Goal: Information Seeking & Learning: Learn about a topic

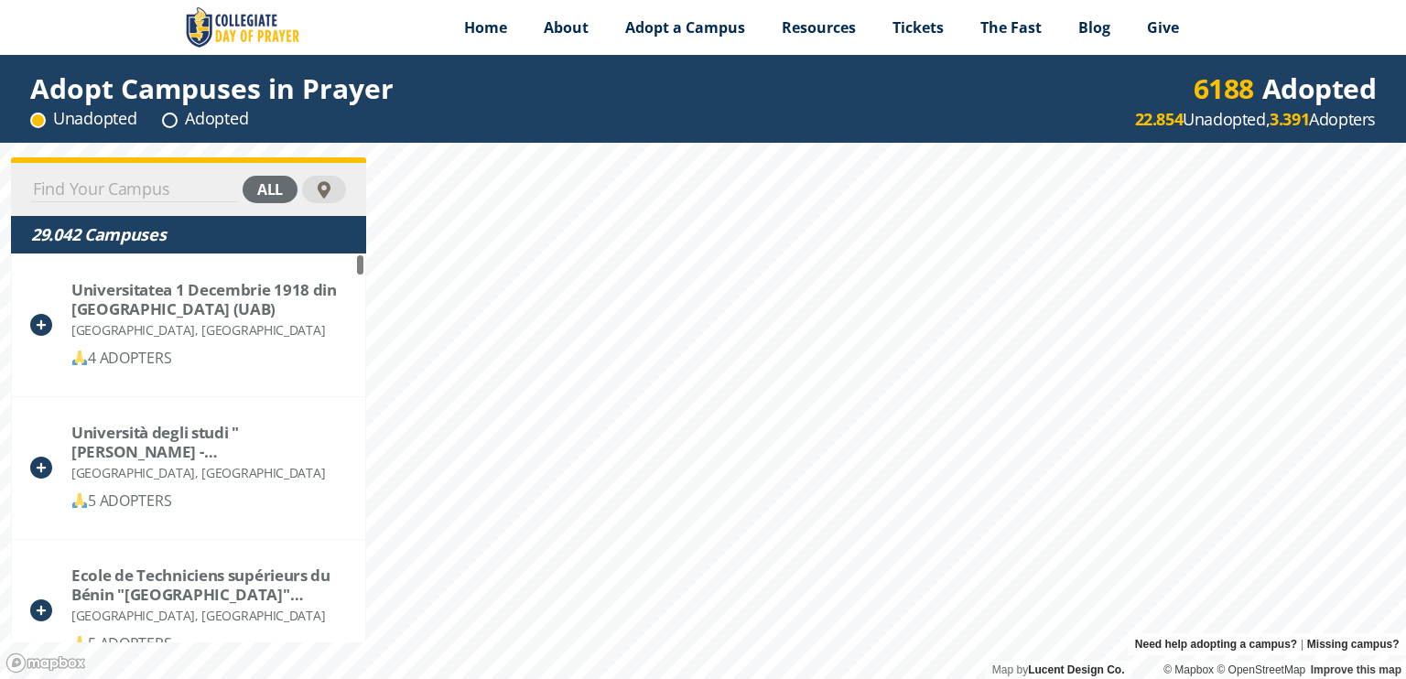
click at [272, 189] on div "all" at bounding box center [270, 189] width 55 height 27
click at [245, 189] on div "adopted" at bounding box center [248, 189] width 97 height 27
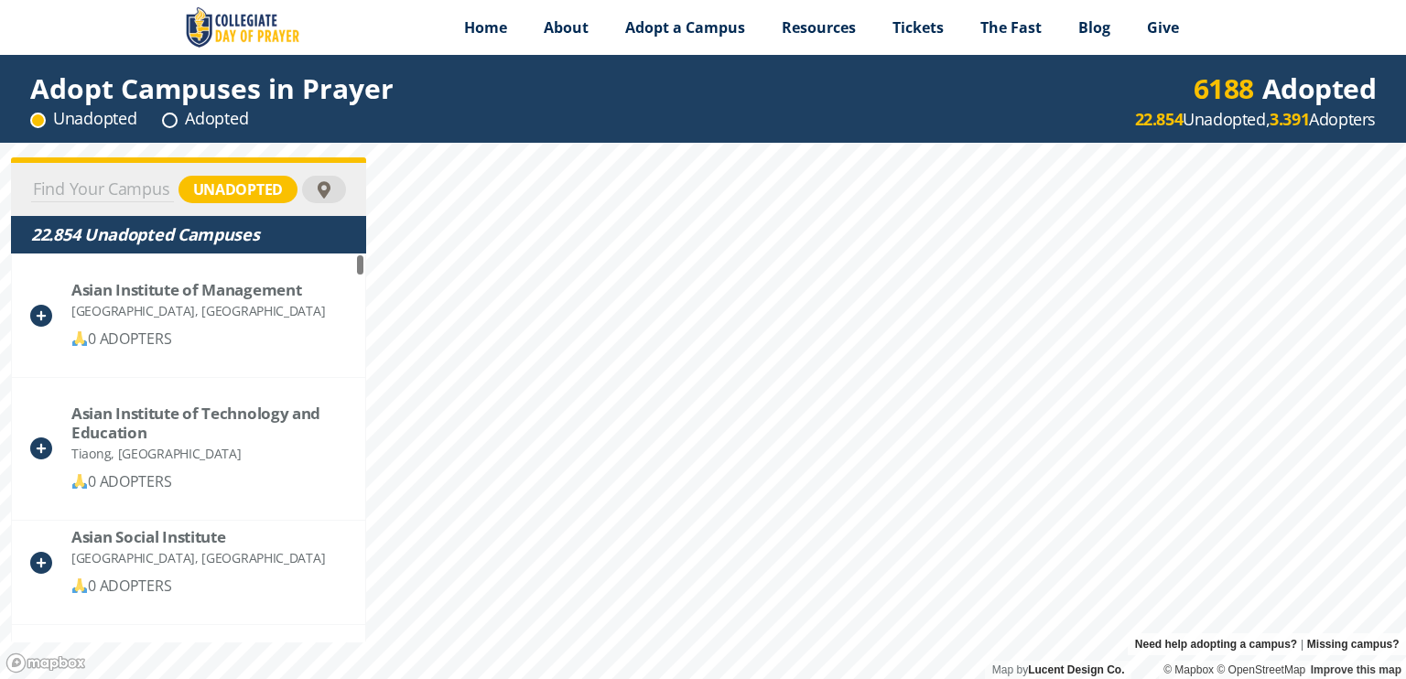
click at [260, 197] on div "unadopted" at bounding box center [237, 189] width 119 height 27
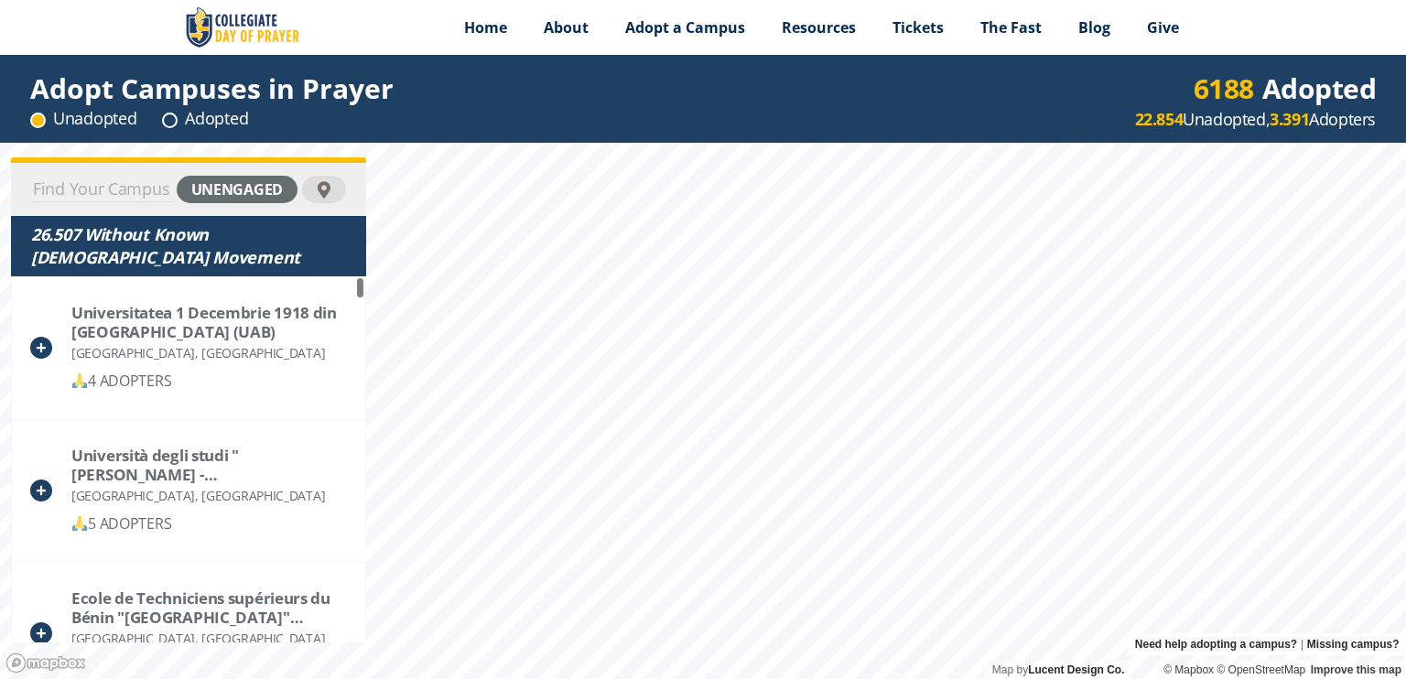
click at [260, 197] on div "unengaged" at bounding box center [237, 189] width 121 height 27
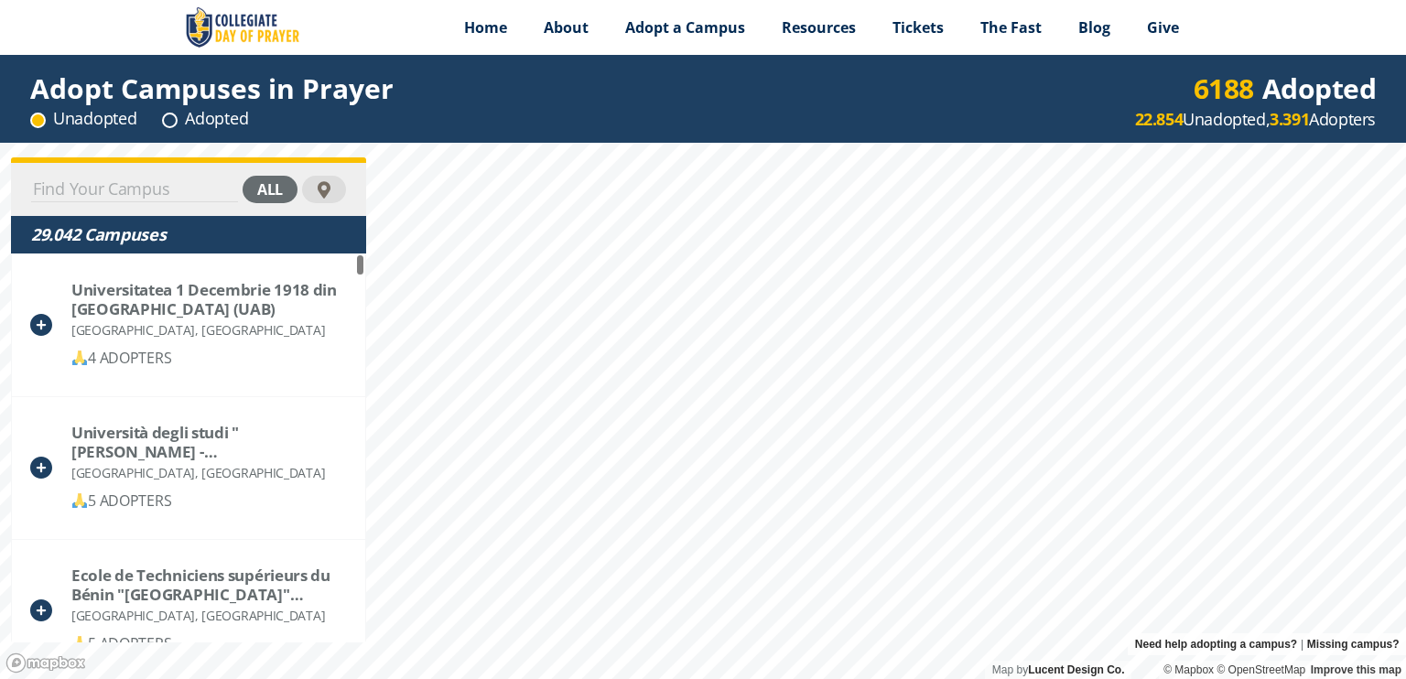
click at [261, 184] on div "all" at bounding box center [270, 189] width 55 height 27
click at [248, 189] on div "adopted" at bounding box center [248, 189] width 97 height 27
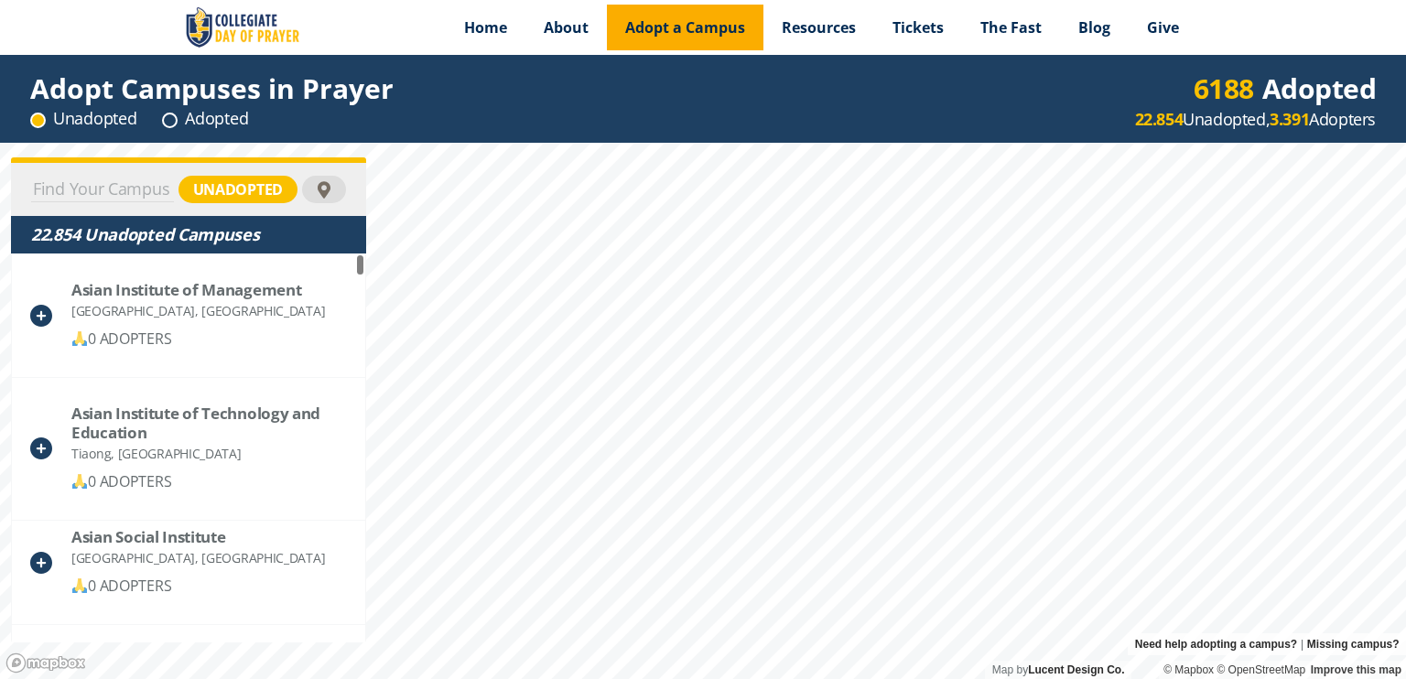
click at [704, 32] on span "Adopt a Campus" at bounding box center [685, 27] width 120 height 20
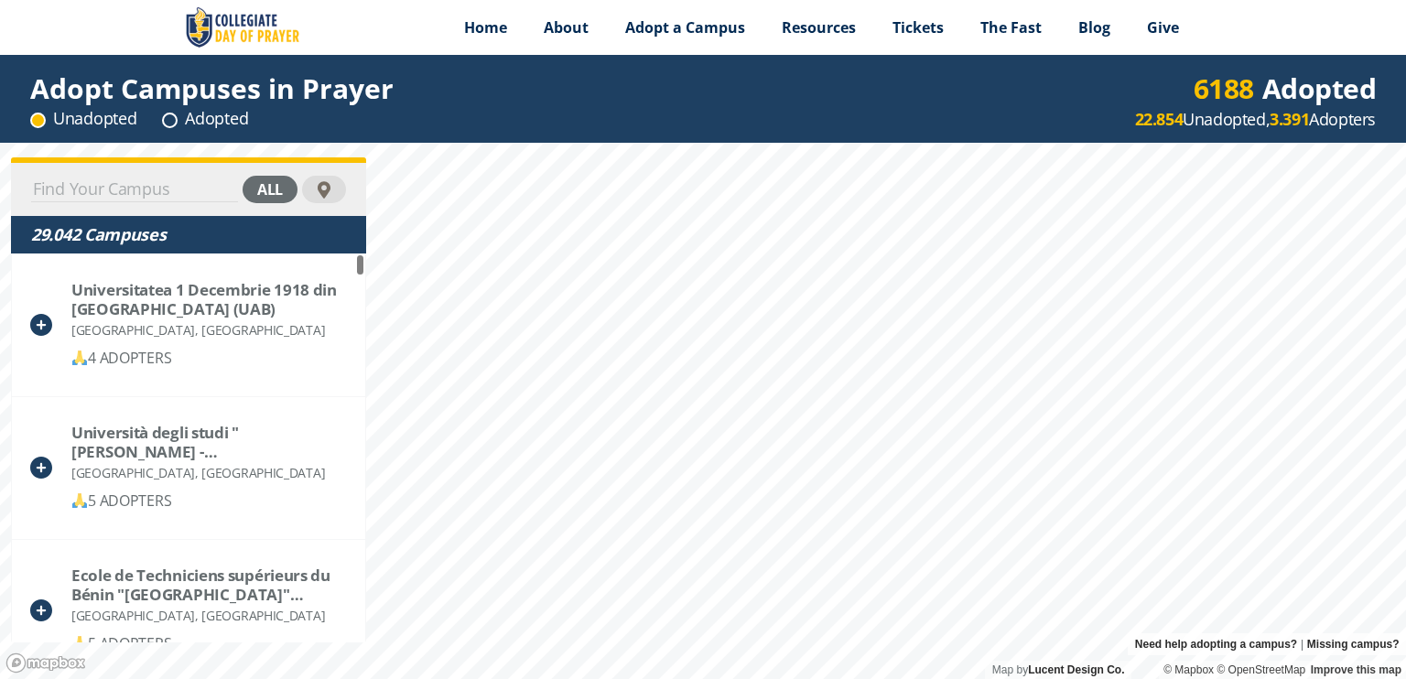
click at [273, 189] on div "all" at bounding box center [270, 189] width 55 height 27
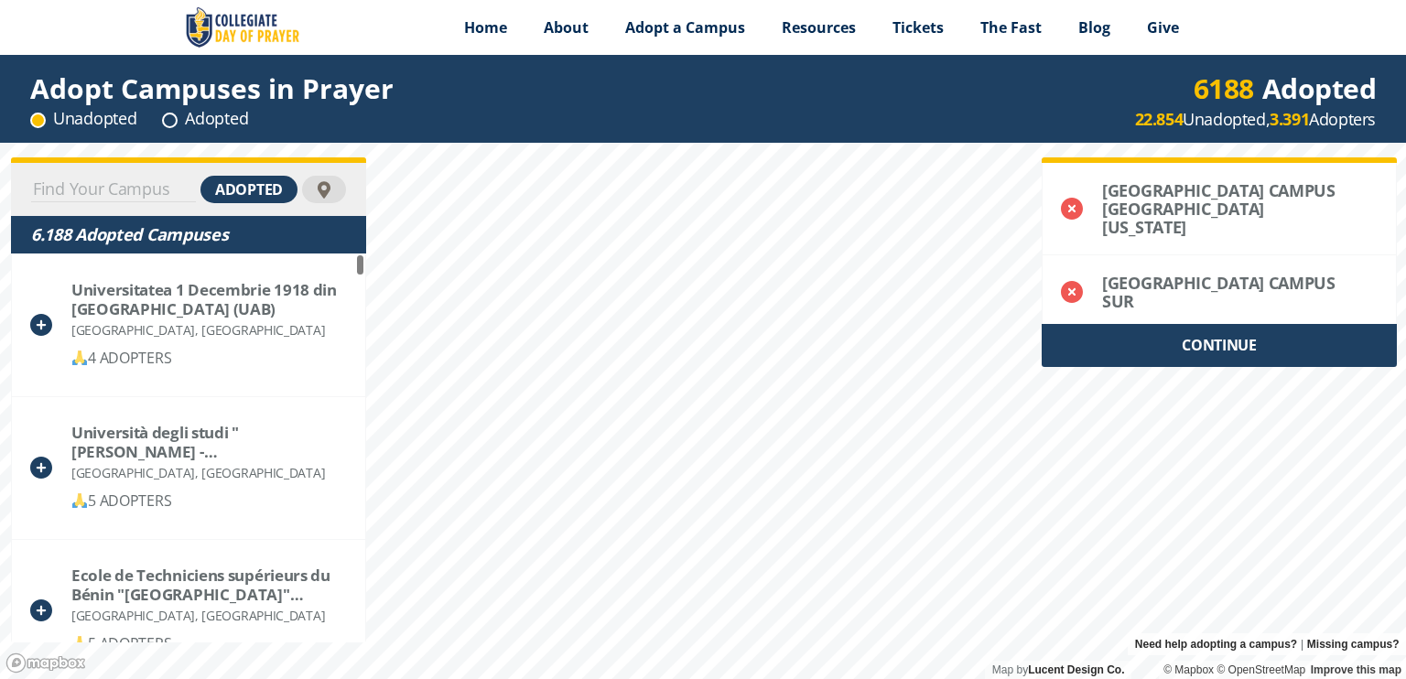
click at [254, 189] on div "adopted" at bounding box center [248, 189] width 97 height 27
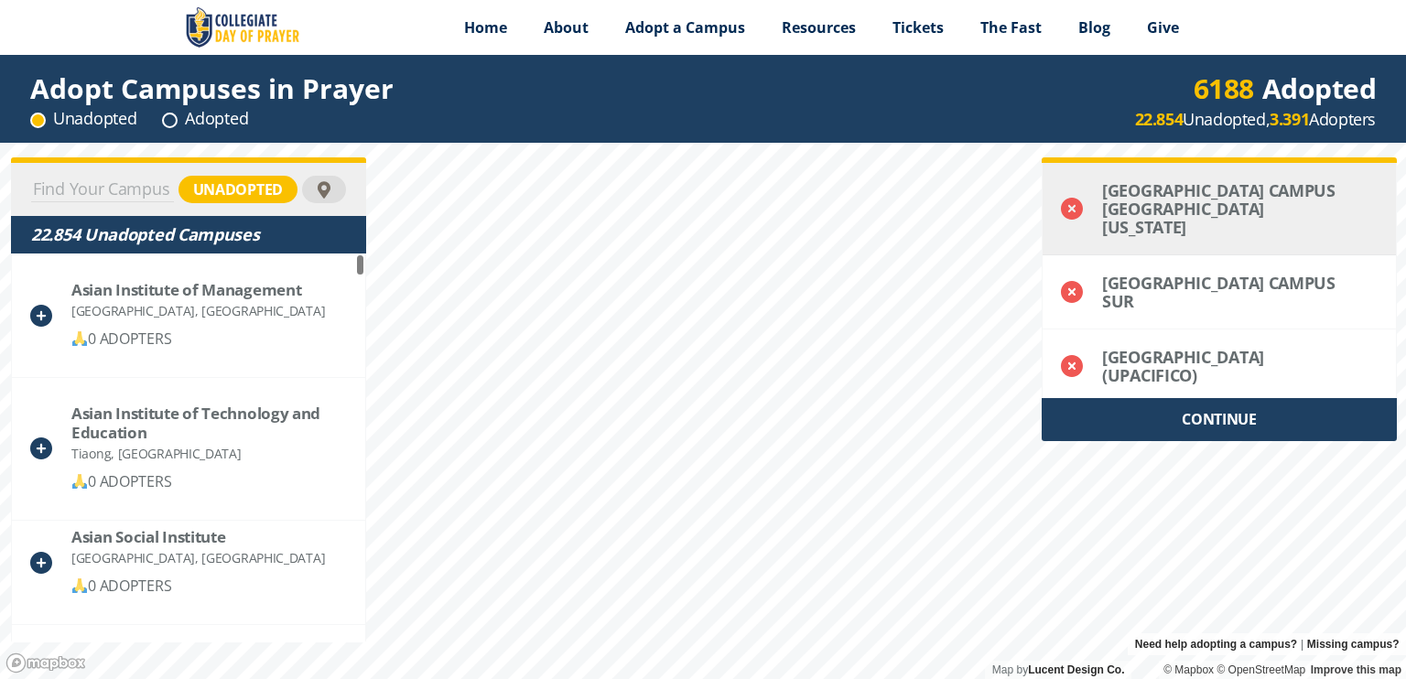
click at [1071, 214] on icon at bounding box center [1072, 209] width 22 height 22
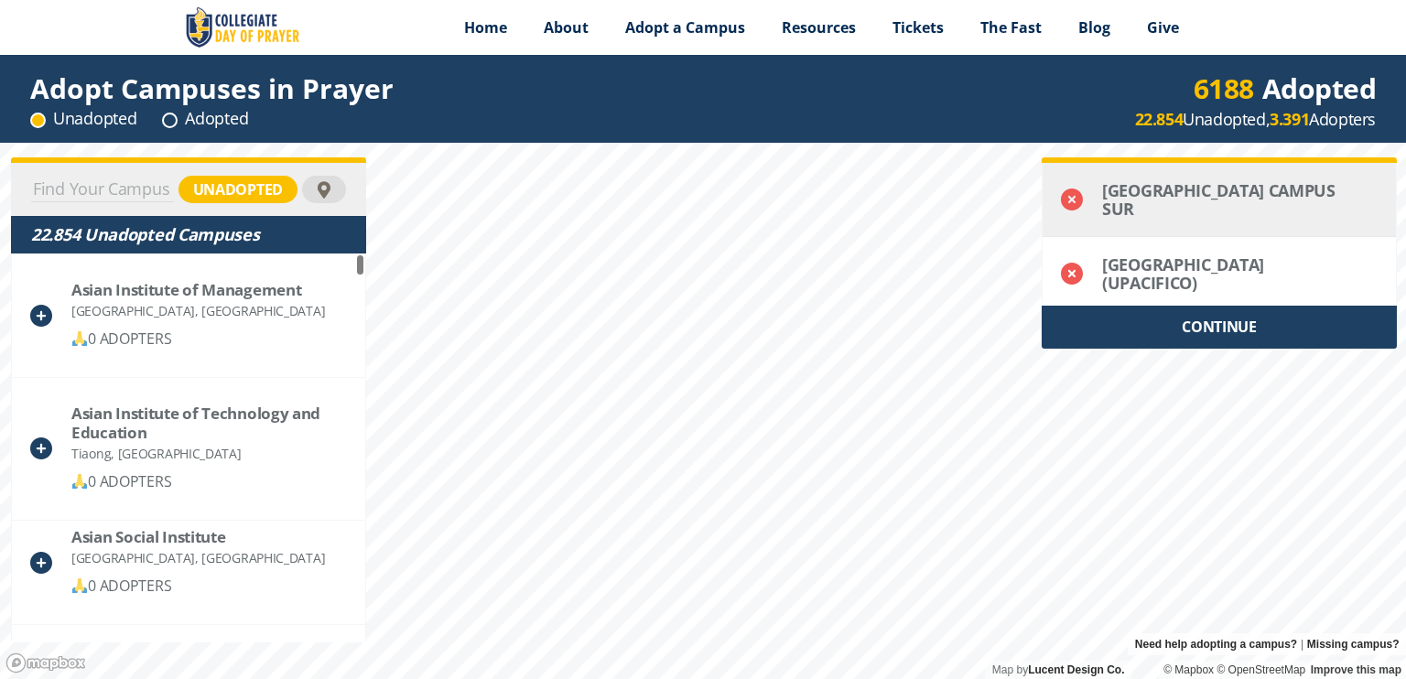
click at [1071, 204] on icon at bounding box center [1072, 200] width 22 height 22
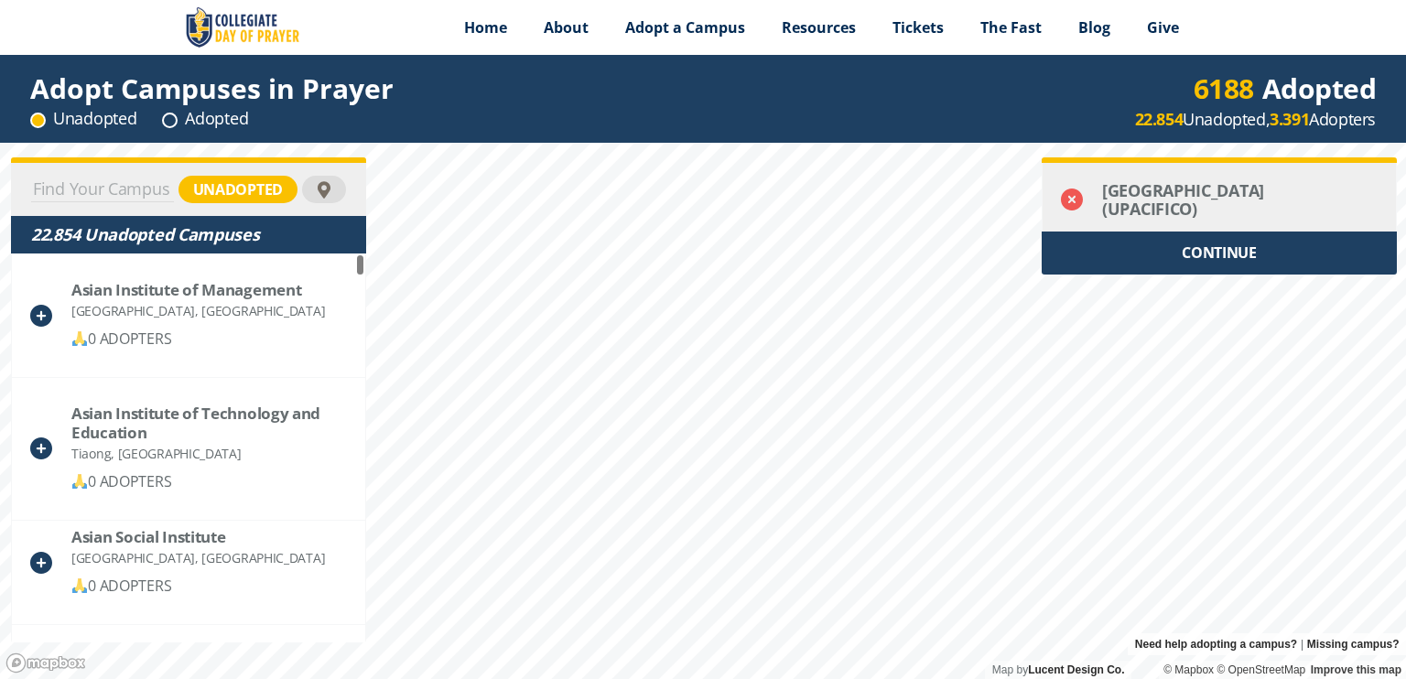
click at [1071, 203] on icon at bounding box center [1072, 200] width 22 height 22
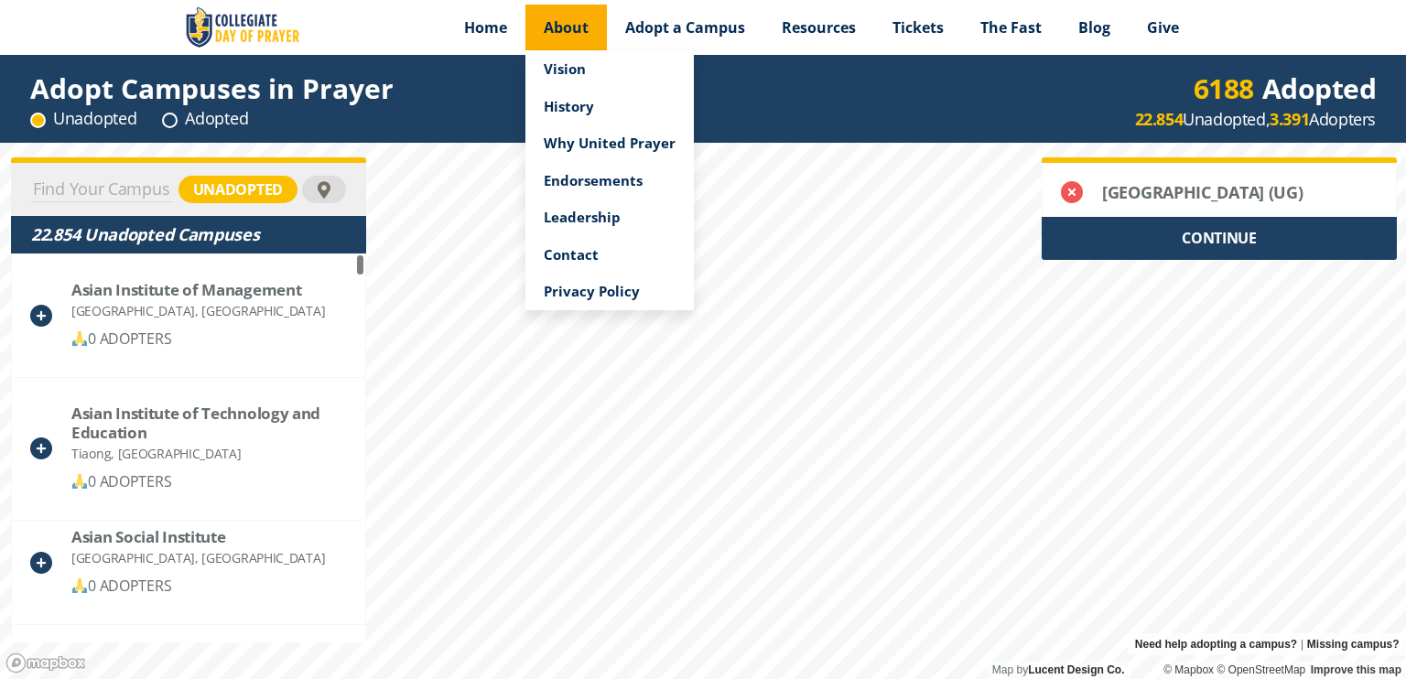
click at [568, 32] on span "About" at bounding box center [566, 27] width 45 height 20
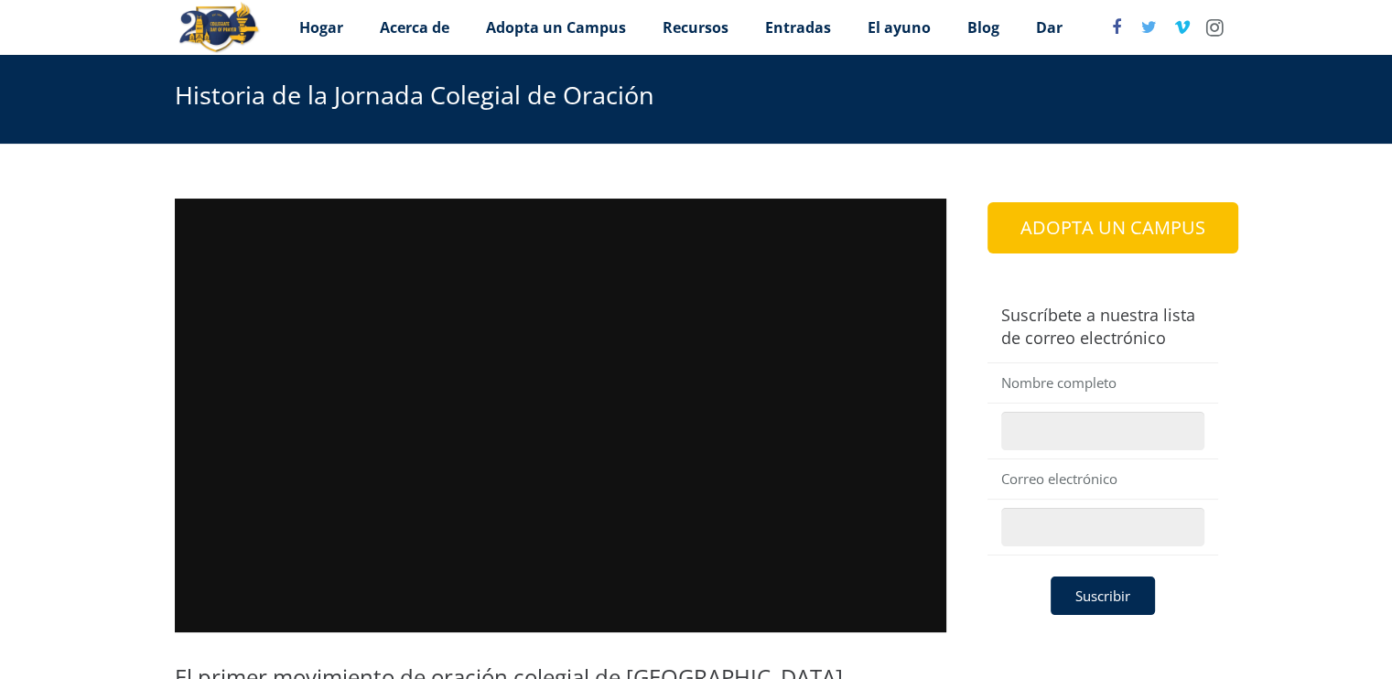
scroll to position [210, 0]
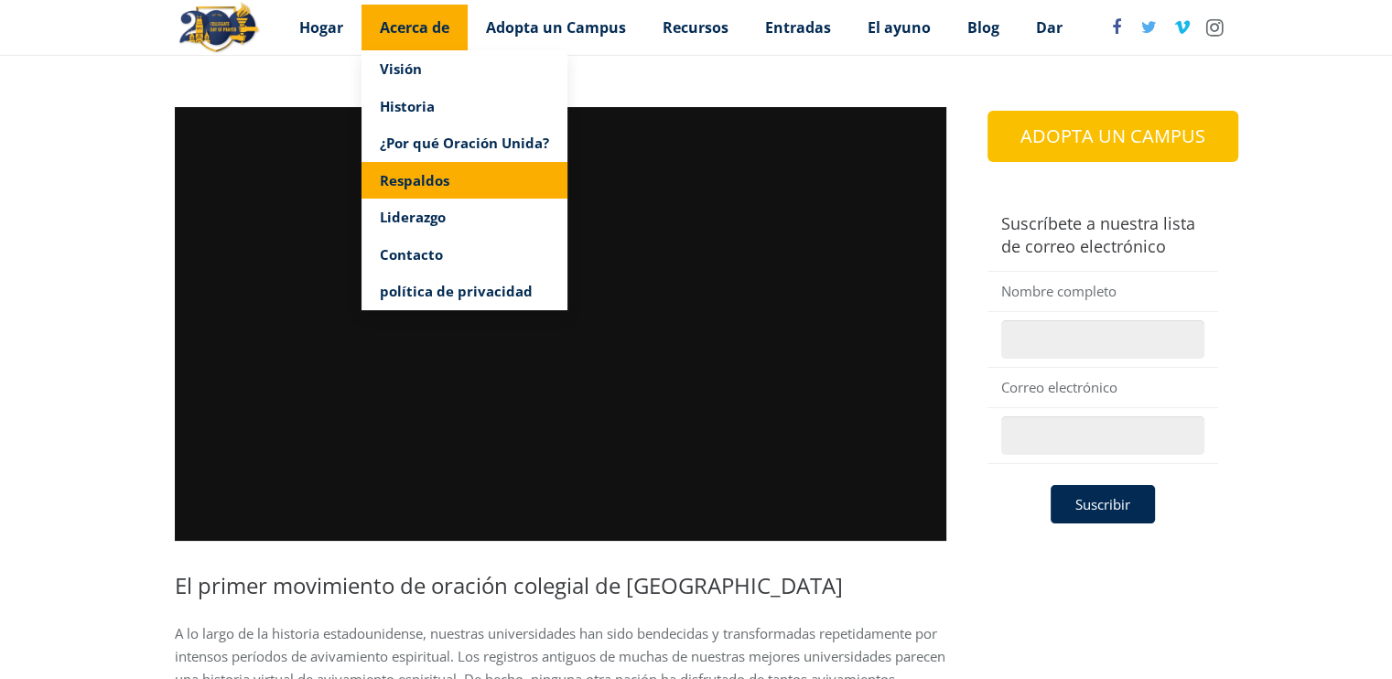
click at [434, 189] on font "Respaldos" at bounding box center [415, 180] width 70 height 18
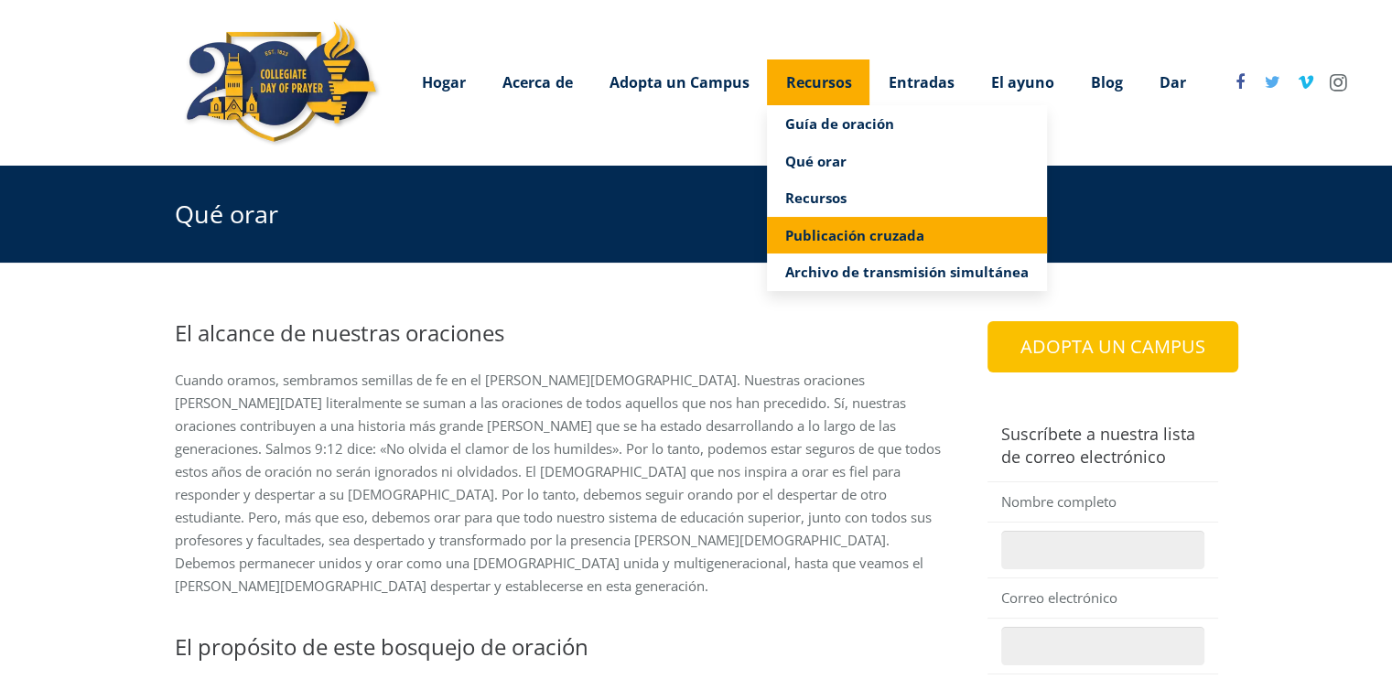
click at [822, 226] on font "Publicación cruzada" at bounding box center [854, 235] width 139 height 18
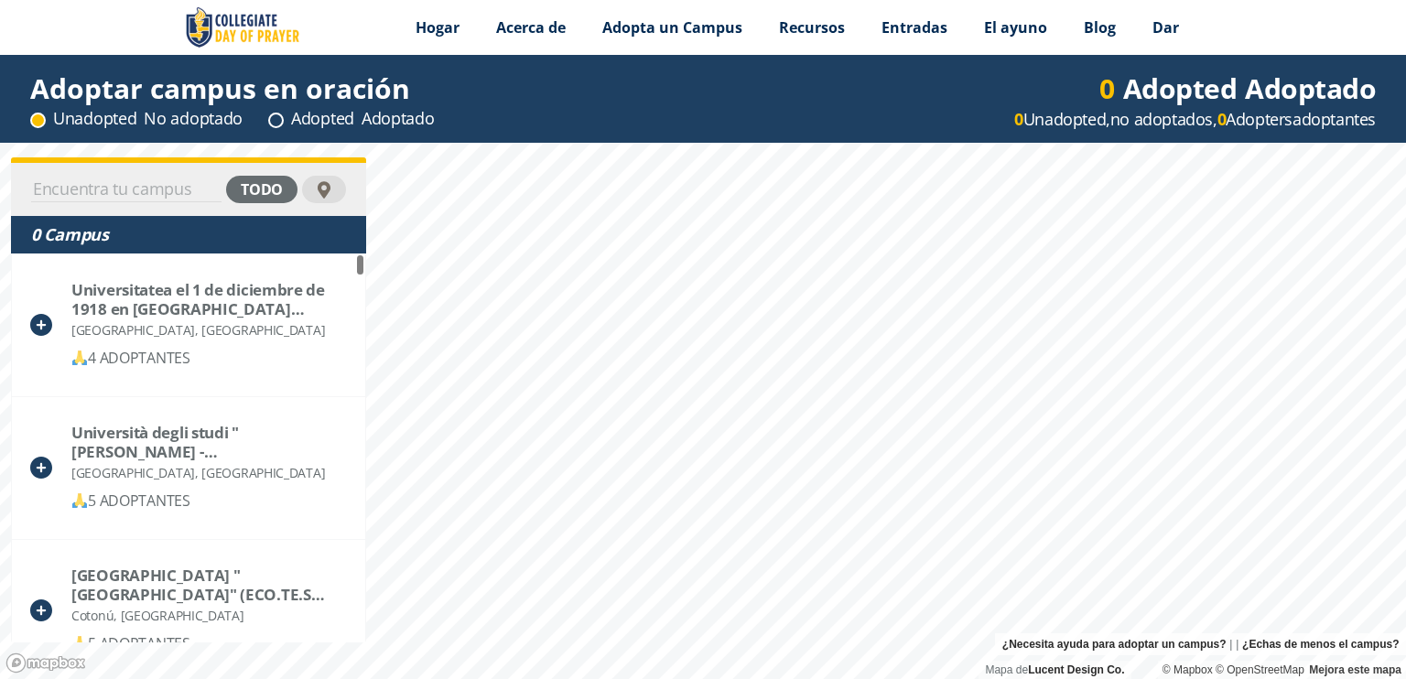
click at [553, 678] on div "Menú Hogar Acerca de Visión Historia ¿Por qué Oración Unida? Respaldos Liderazg…" at bounding box center [703, 339] width 1406 height 679
click at [768, 678] on div "Menú Hogar Acerca de Visión Historia ¿Por qué Oración Unida? Respaldos Liderazg…" at bounding box center [703, 339] width 1406 height 679
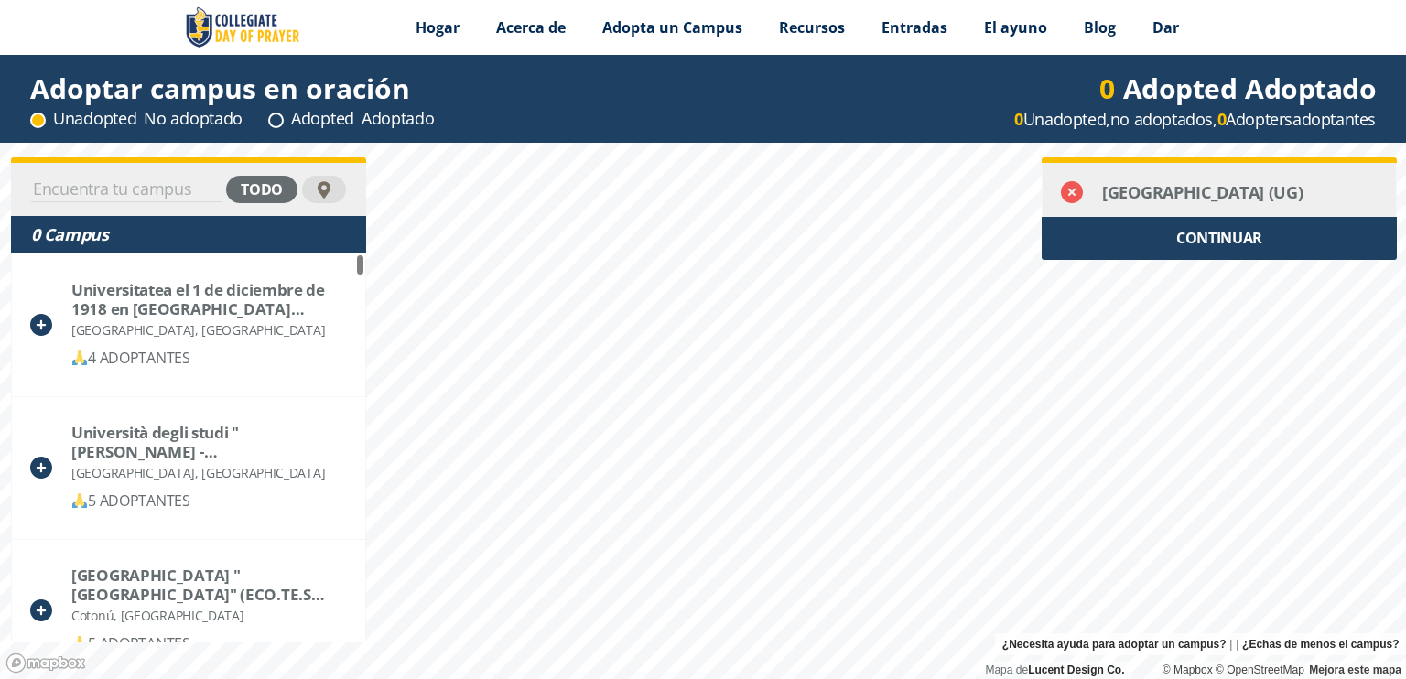
click at [1074, 198] on icon at bounding box center [1072, 192] width 22 height 22
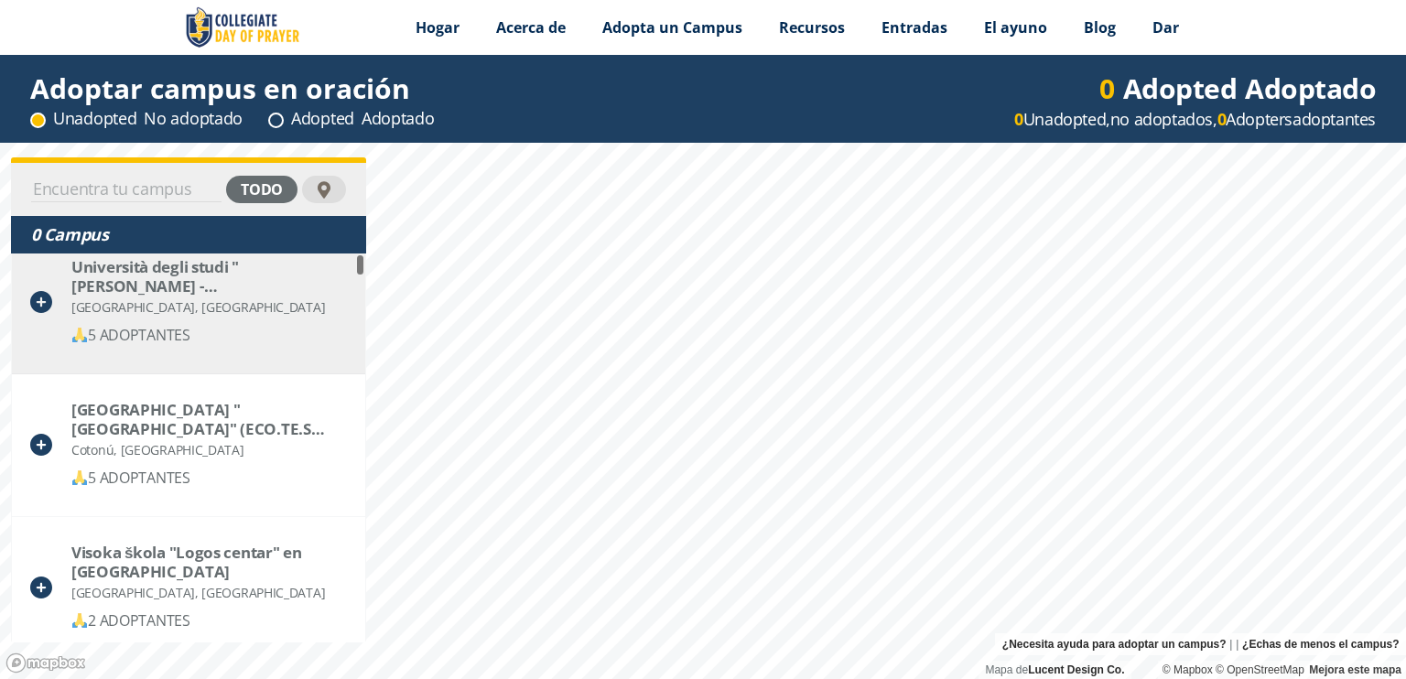
scroll to position [275, 0]
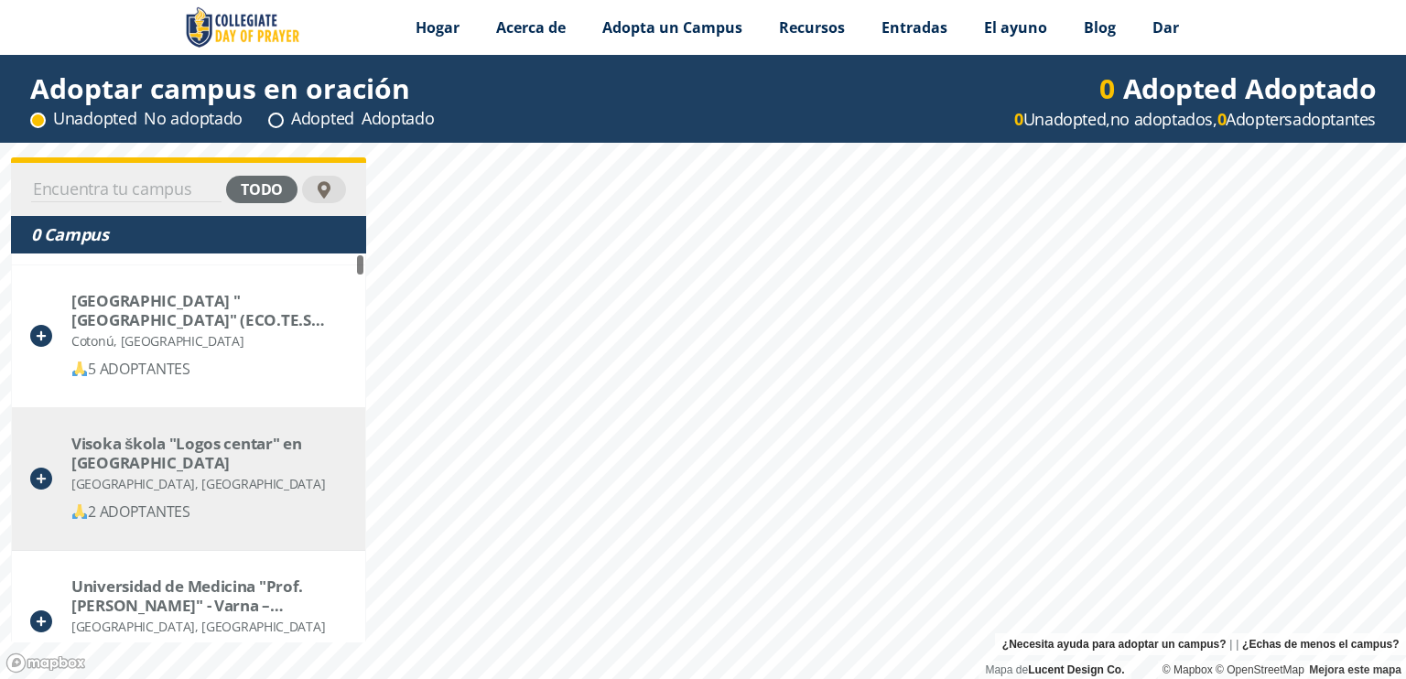
click at [143, 510] on font "2 ADOPTANTES" at bounding box center [139, 512] width 102 height 20
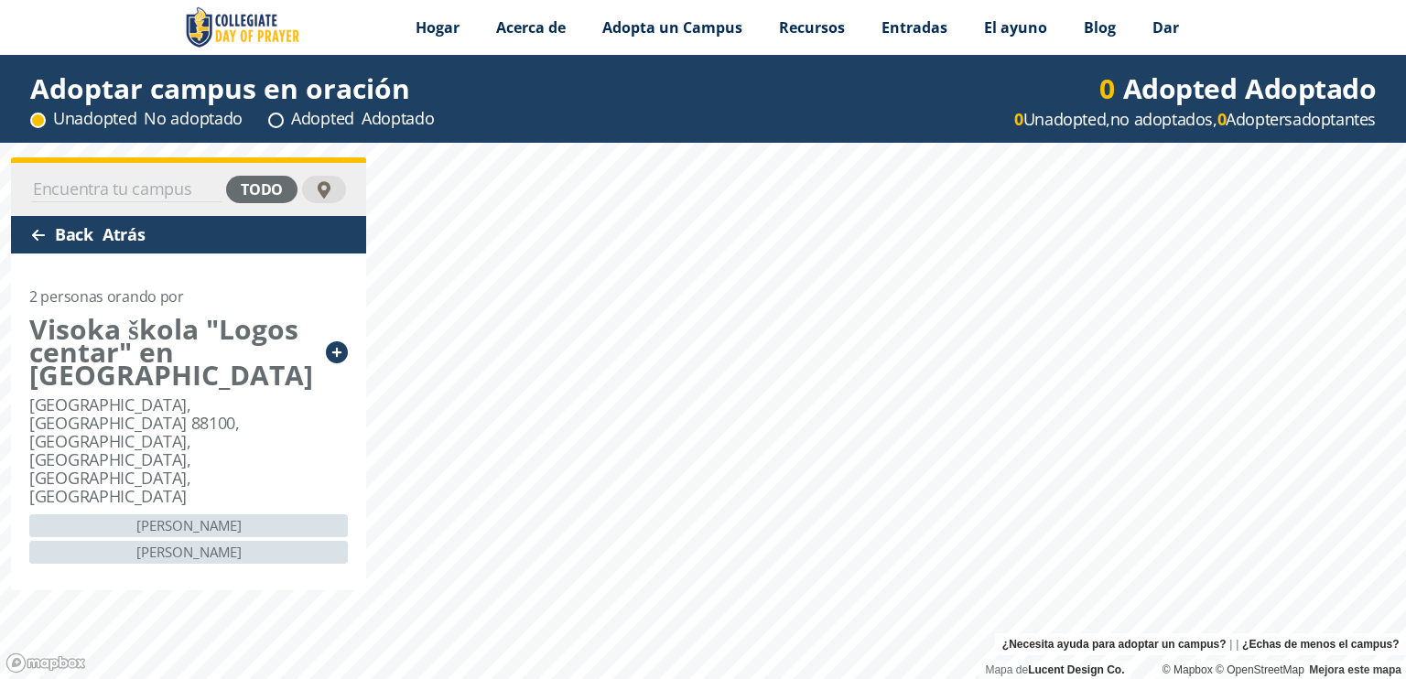
click at [51, 233] on div "Back Atrás" at bounding box center [188, 235] width 355 height 38
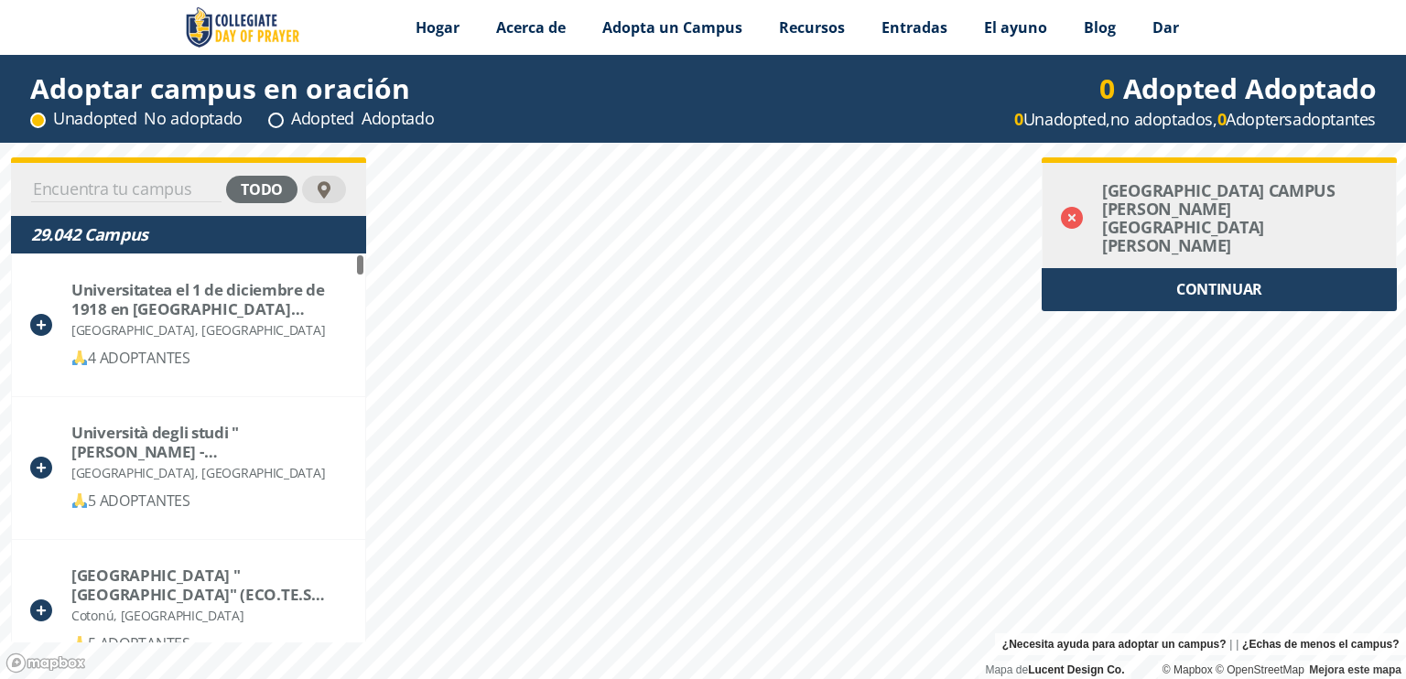
click at [1074, 207] on icon at bounding box center [1072, 218] width 22 height 22
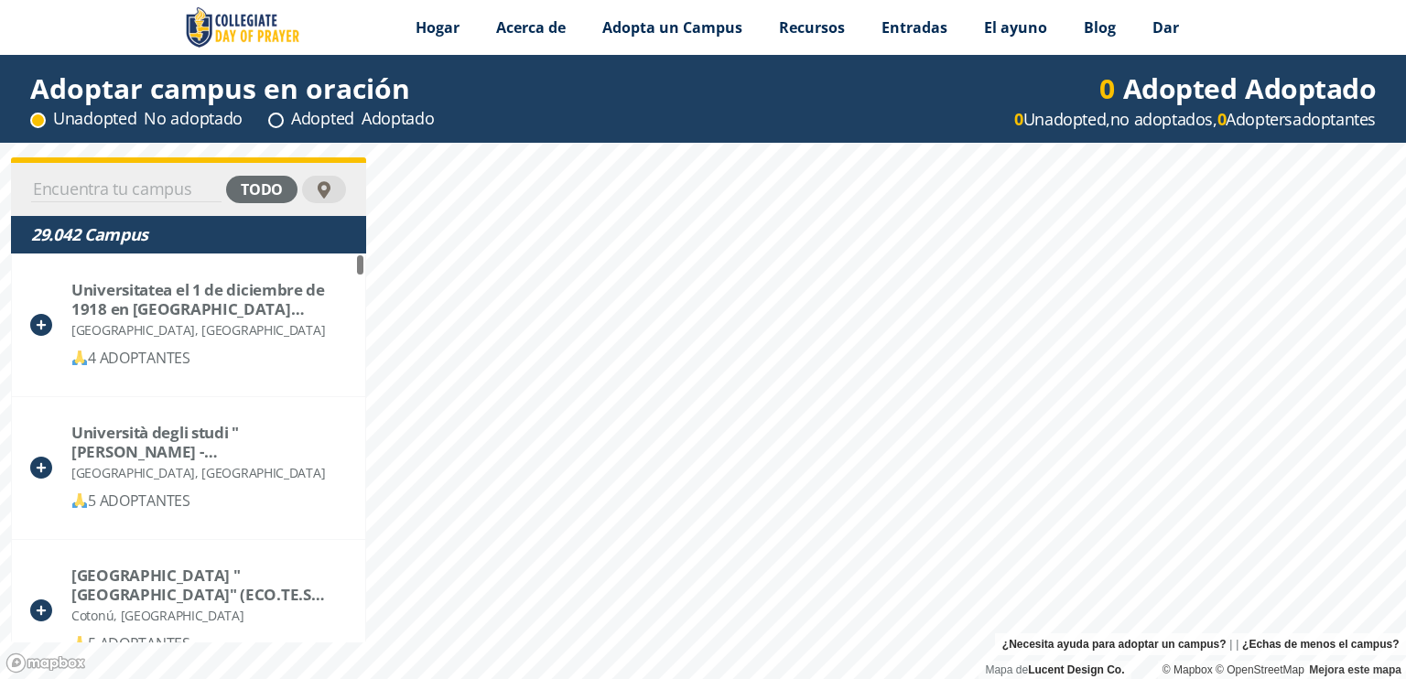
click at [83, 193] on input at bounding box center [126, 190] width 190 height 26
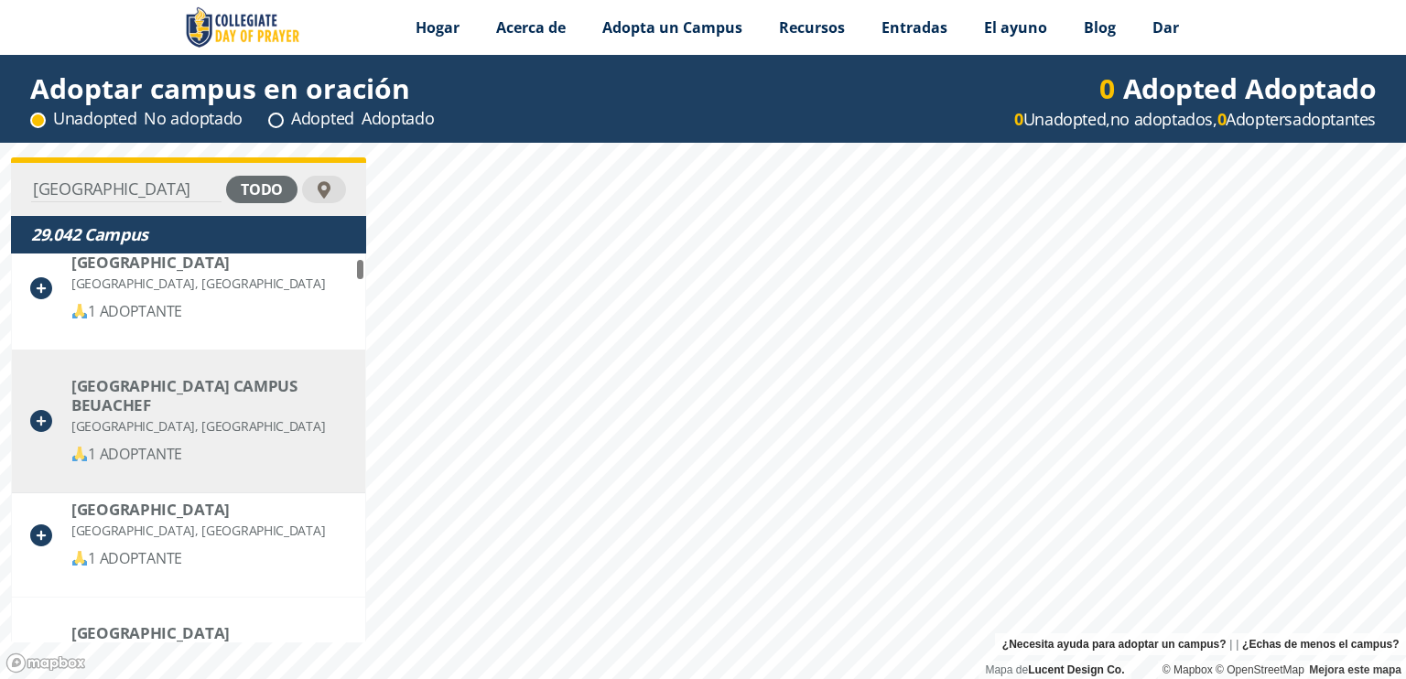
click at [159, 458] on font "1 ADOPTANTE" at bounding box center [135, 454] width 94 height 20
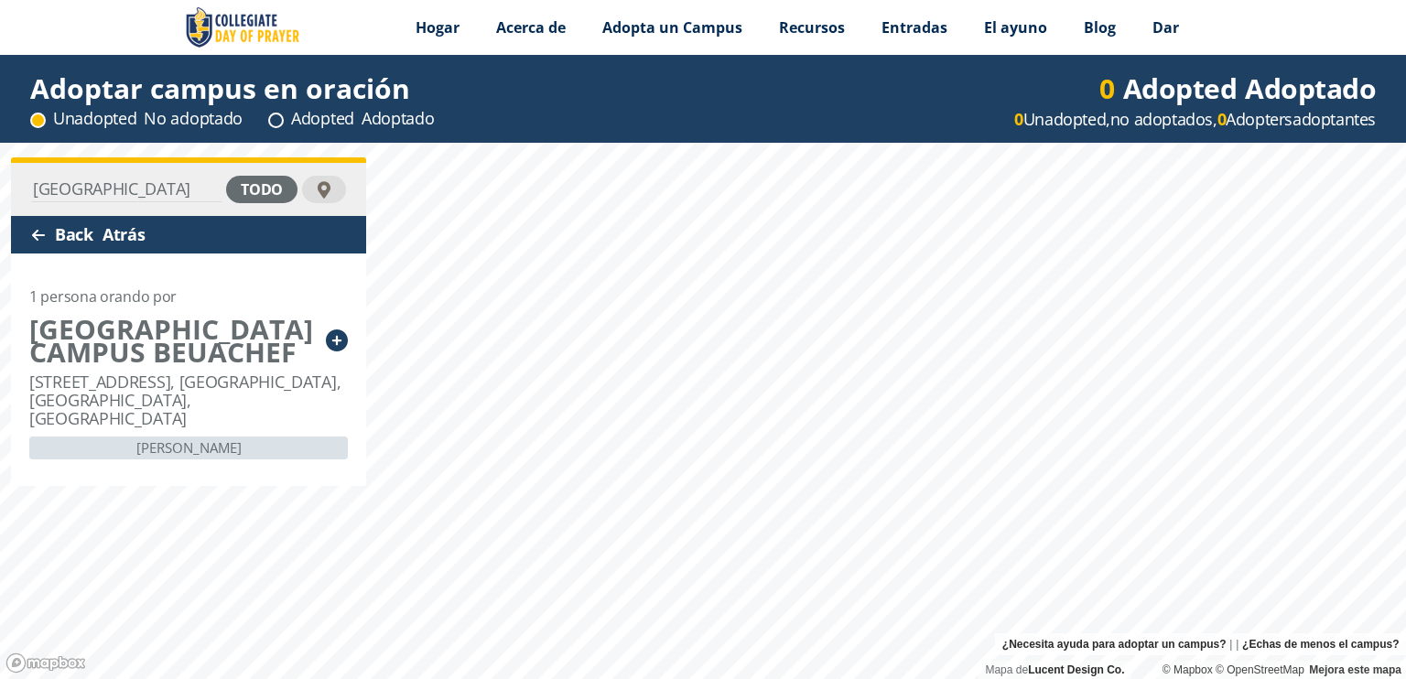
click at [38, 233] on div at bounding box center [38, 235] width 15 height 15
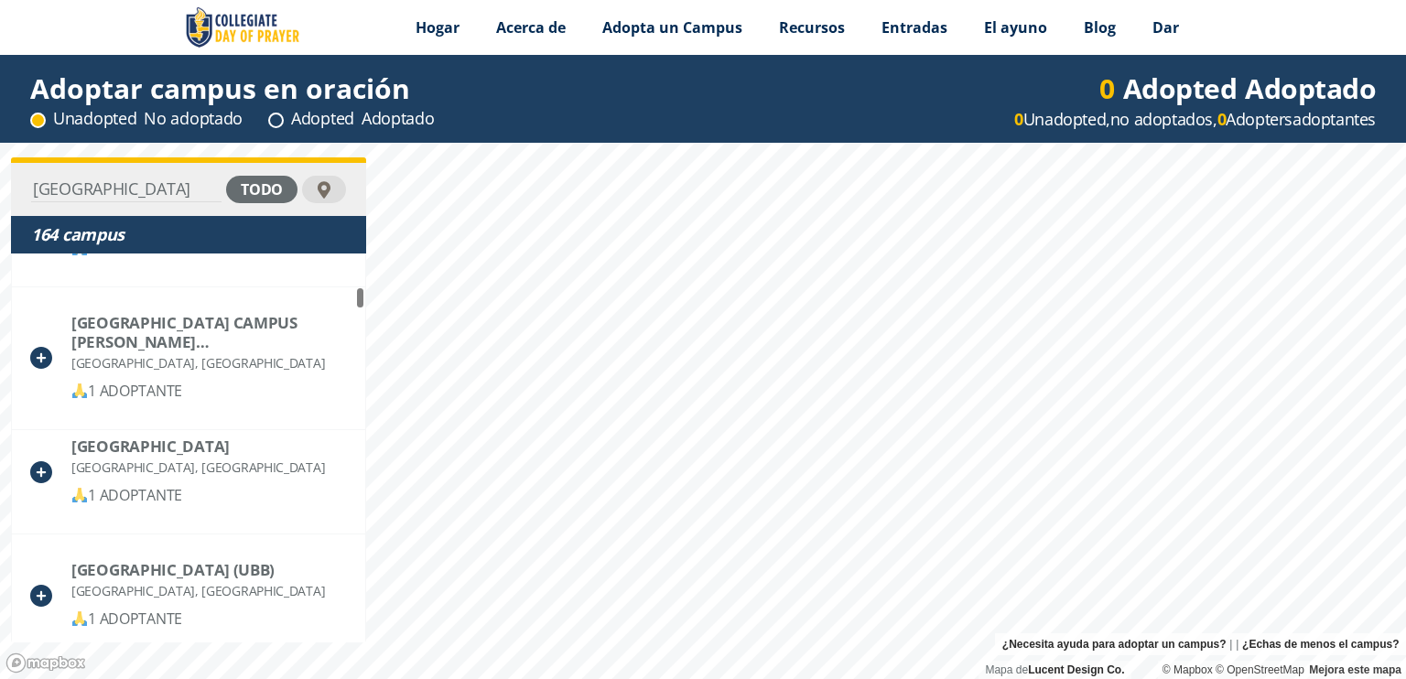
scroll to position [1830, 0]
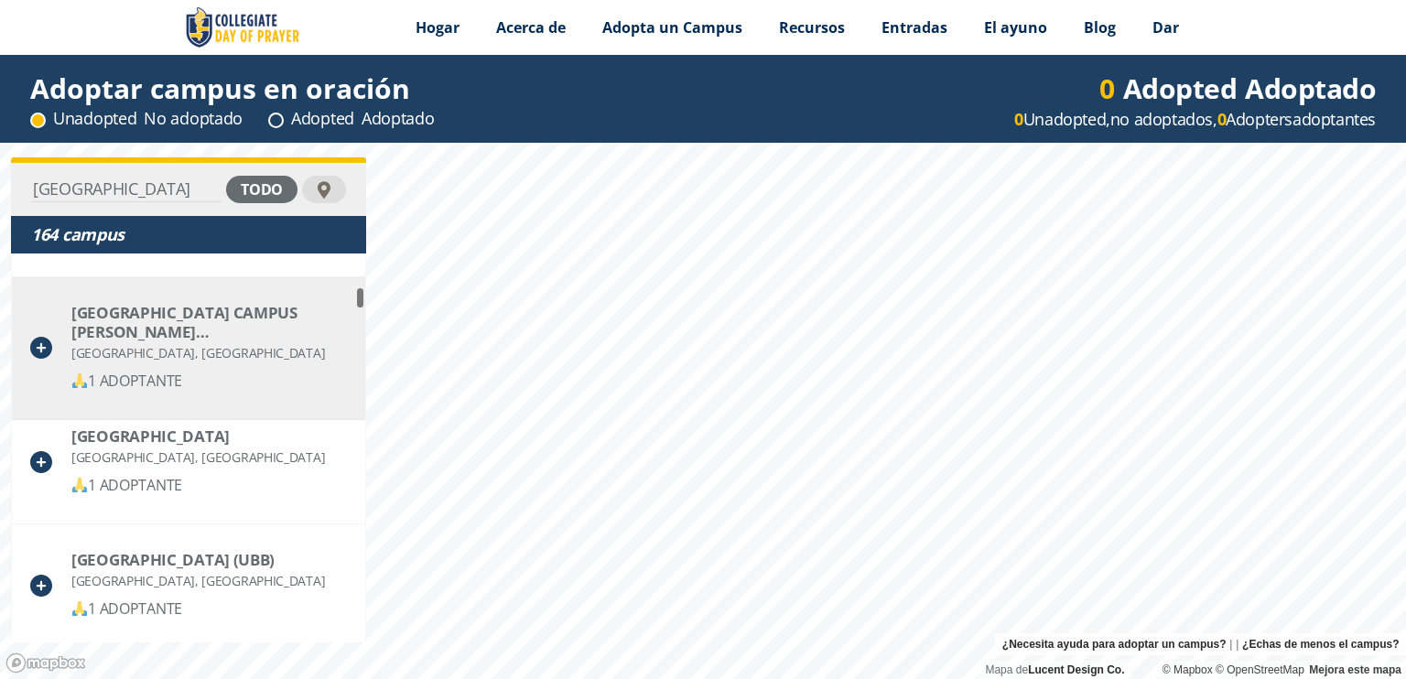
click at [143, 383] on font "1 ADOPTANTE" at bounding box center [135, 381] width 94 height 20
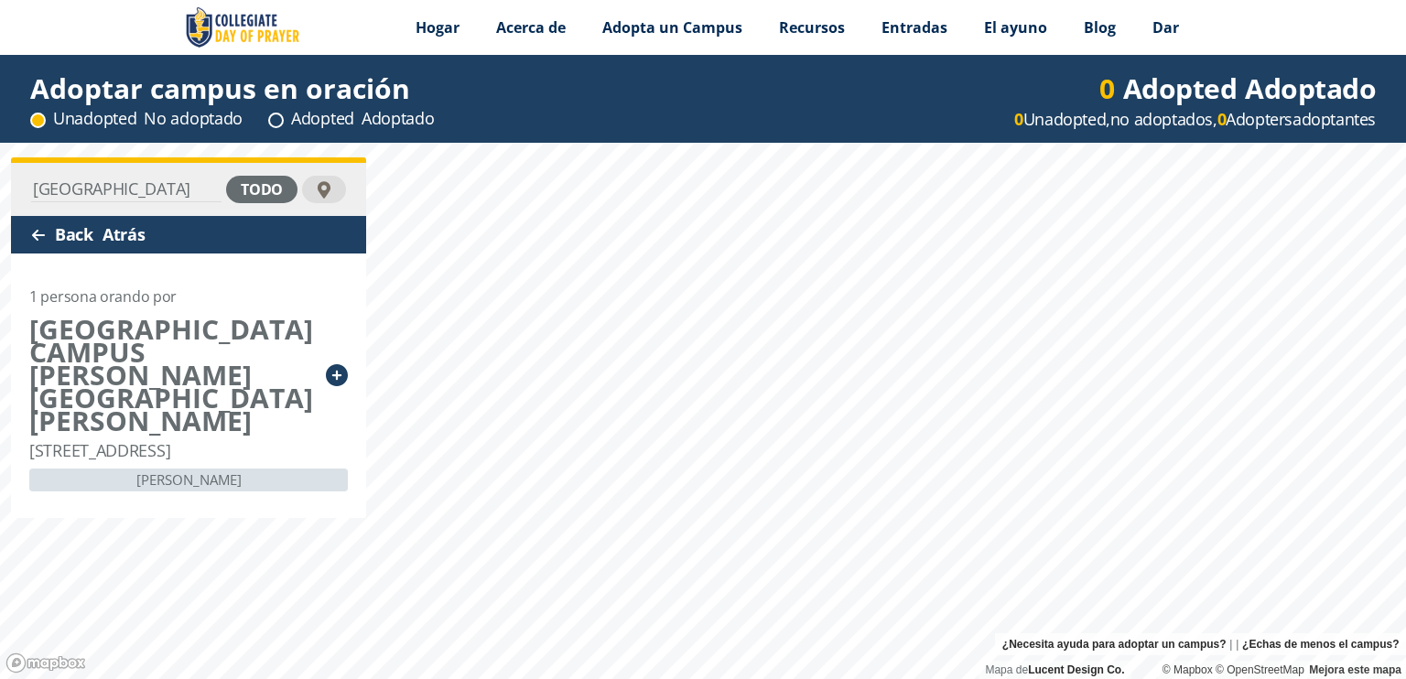
click at [60, 232] on div "Back Atrás" at bounding box center [188, 235] width 355 height 38
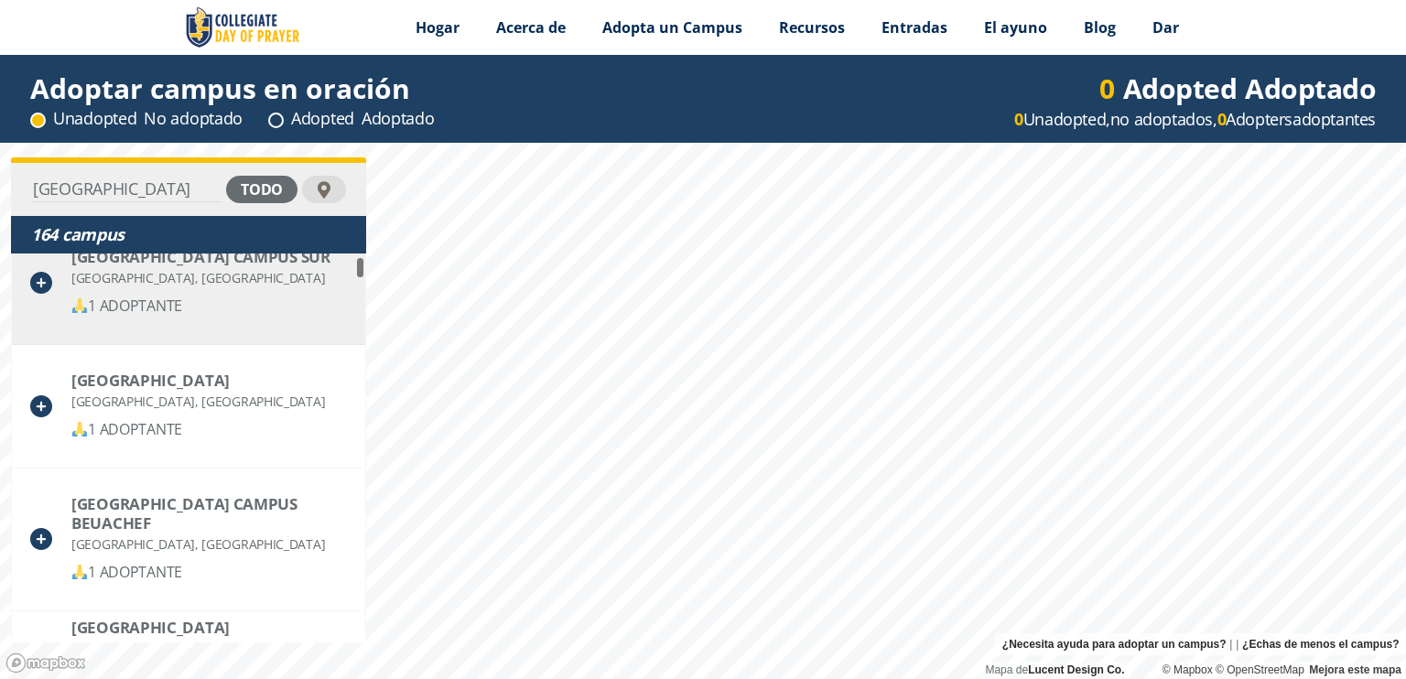
scroll to position [183, 0]
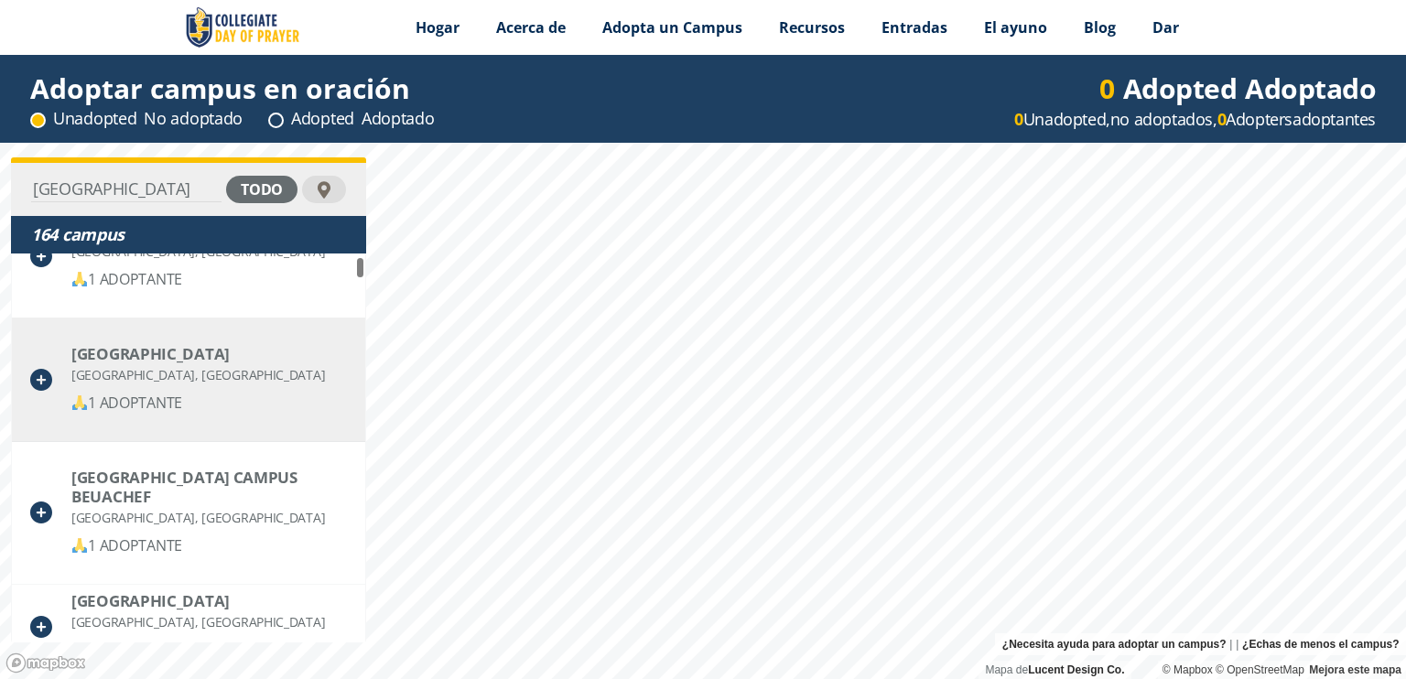
click at [132, 411] on div "1 ADOPTANTE" at bounding box center [198, 403] width 254 height 23
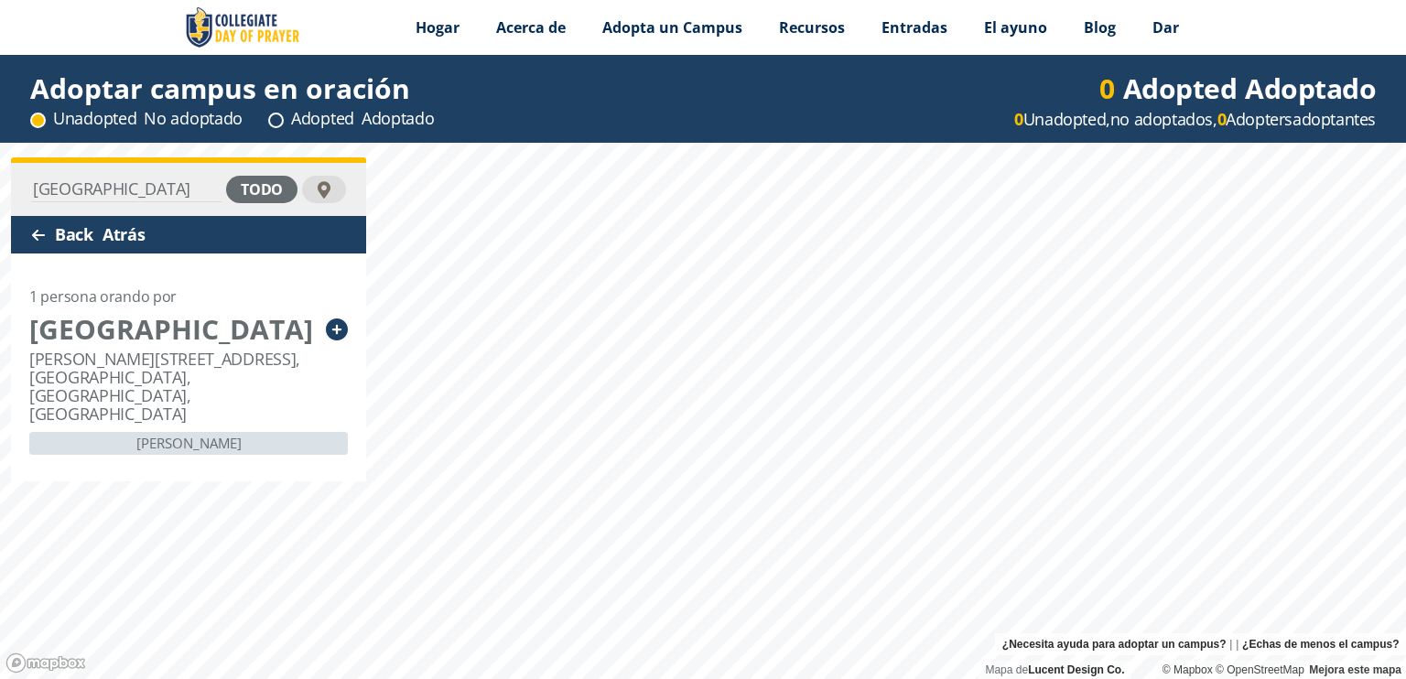
click at [42, 233] on div at bounding box center [38, 235] width 15 height 15
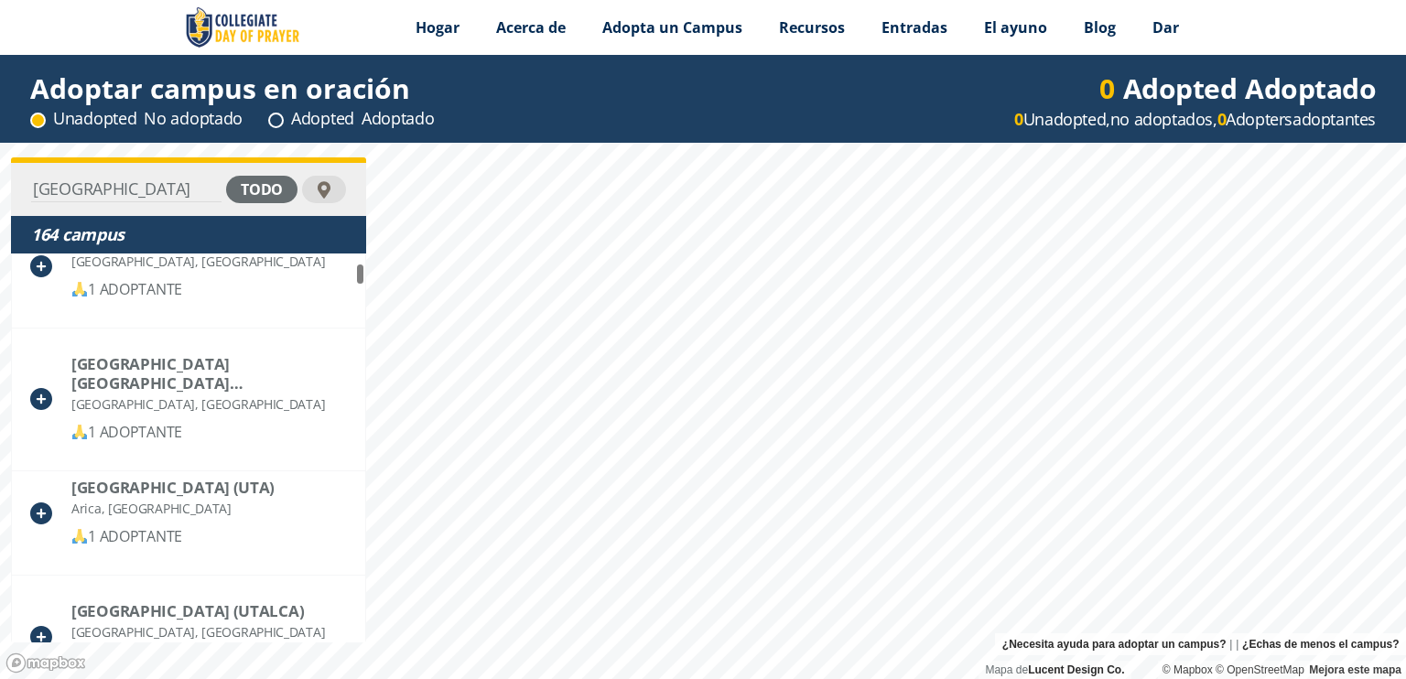
scroll to position [549, 0]
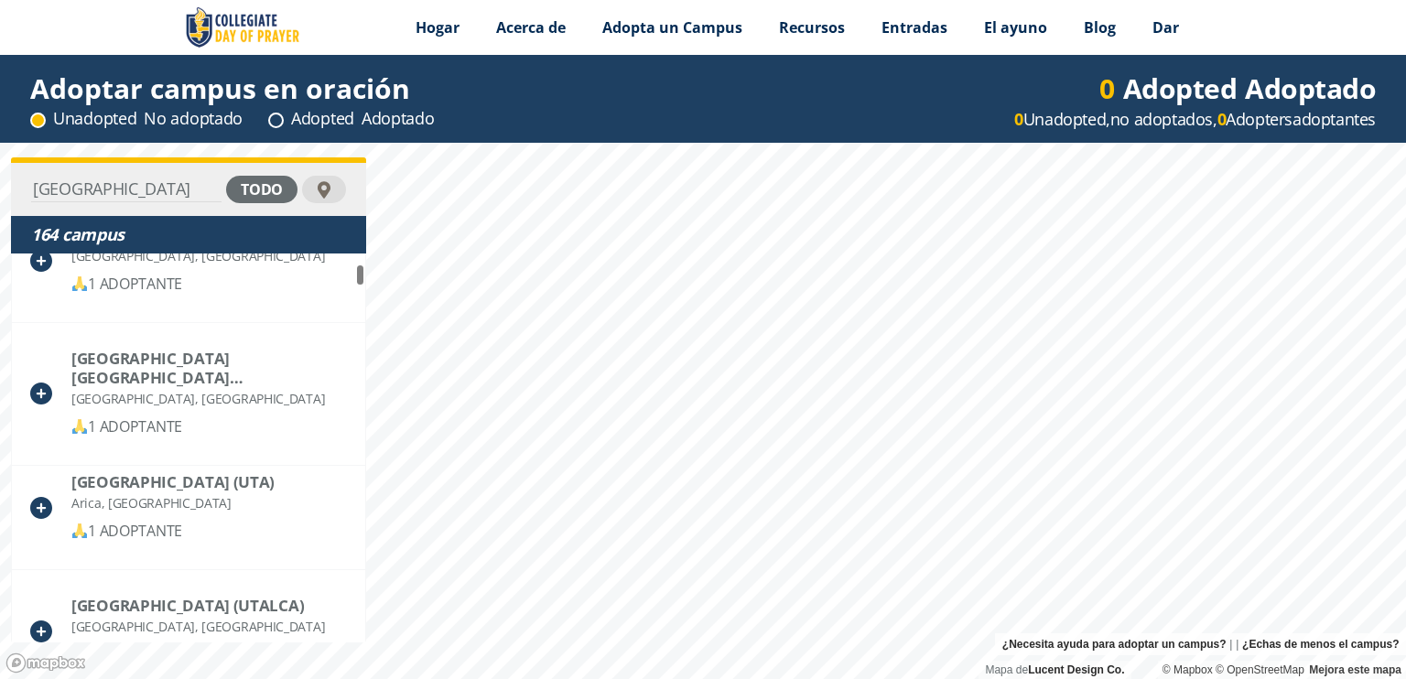
click at [137, 182] on input "universidad de Chile" at bounding box center [126, 190] width 190 height 26
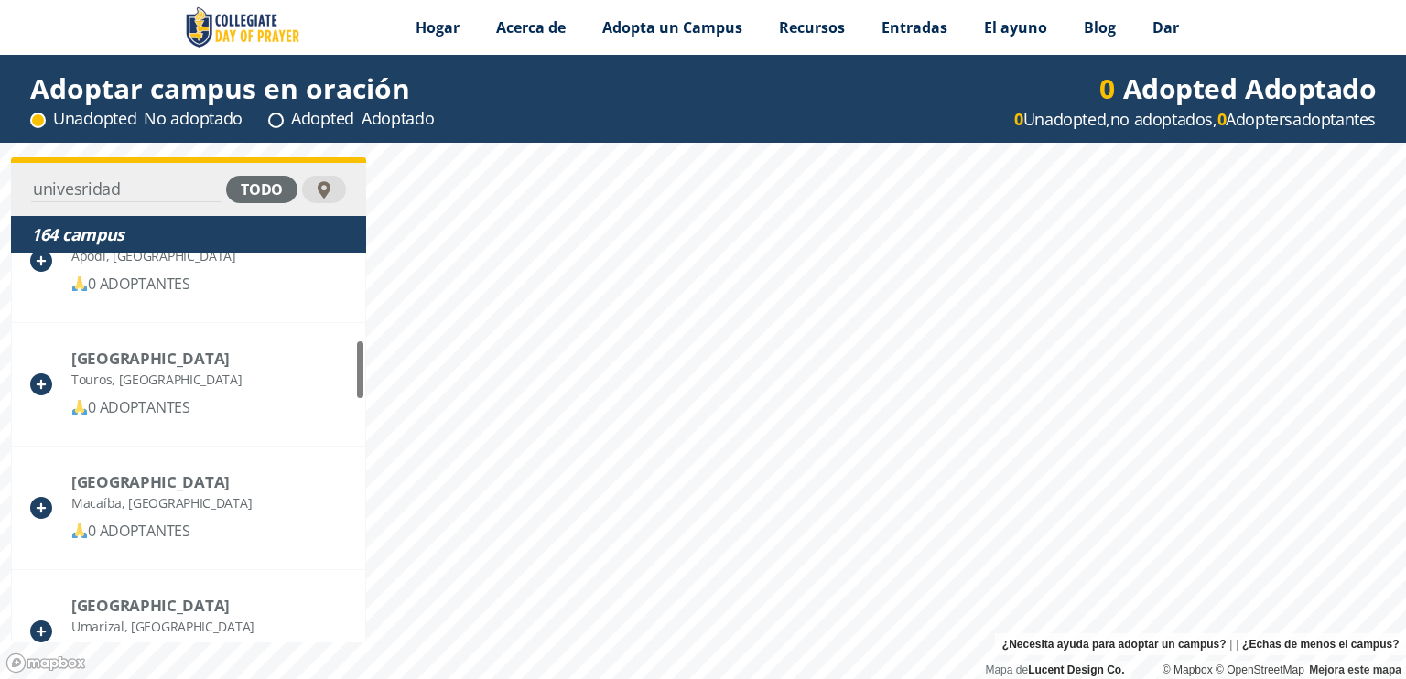
scroll to position [0, 0]
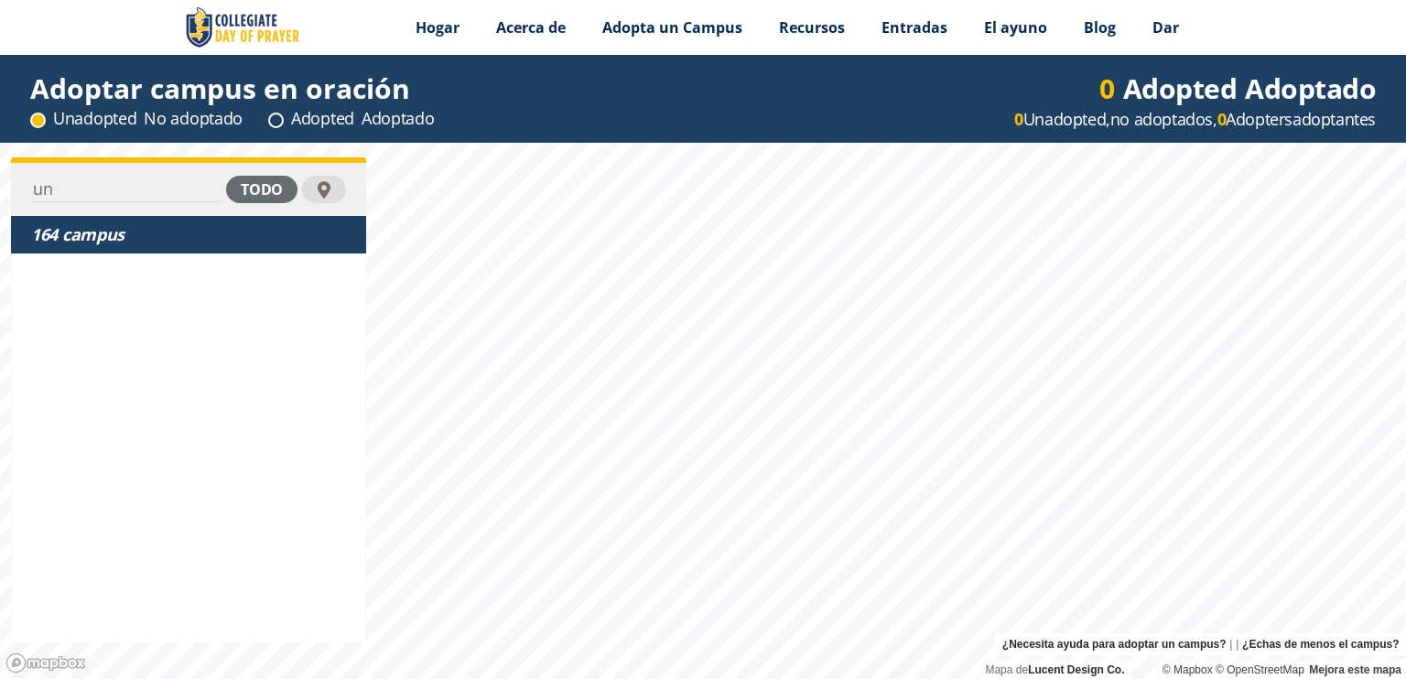
type input "u"
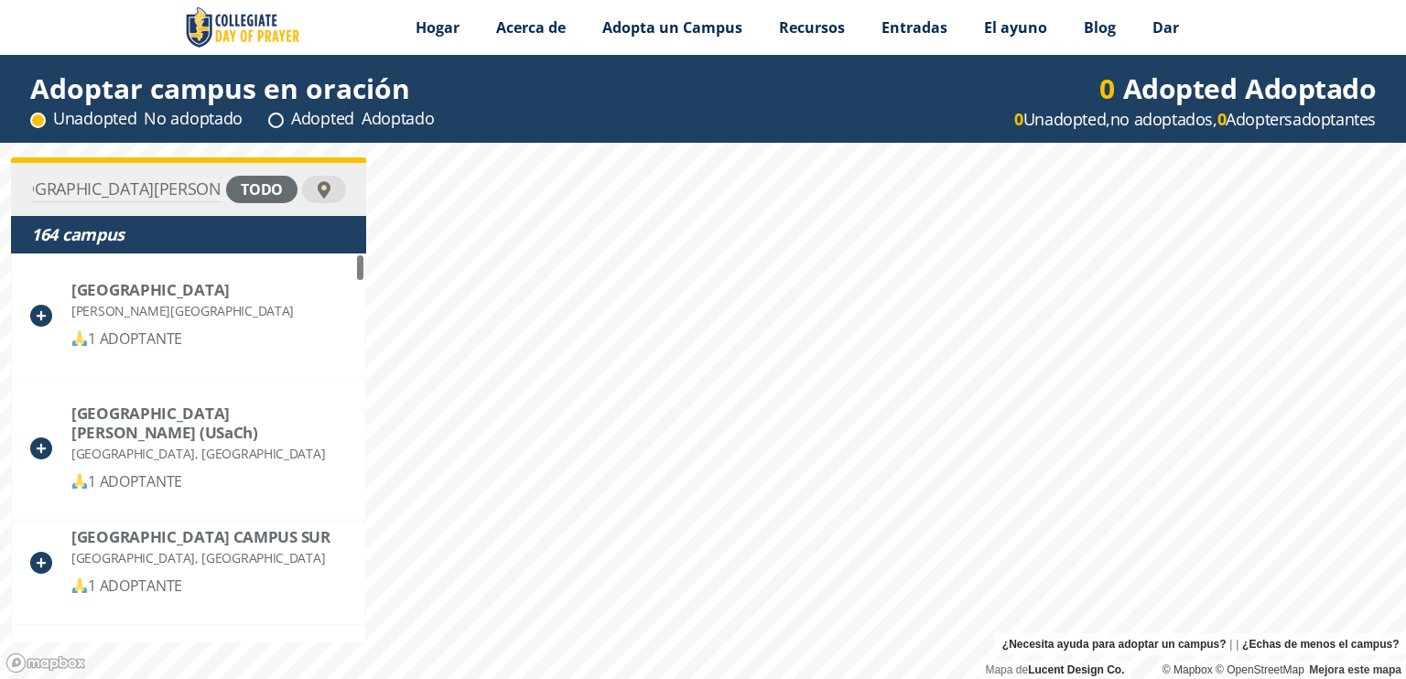
scroll to position [0, 50]
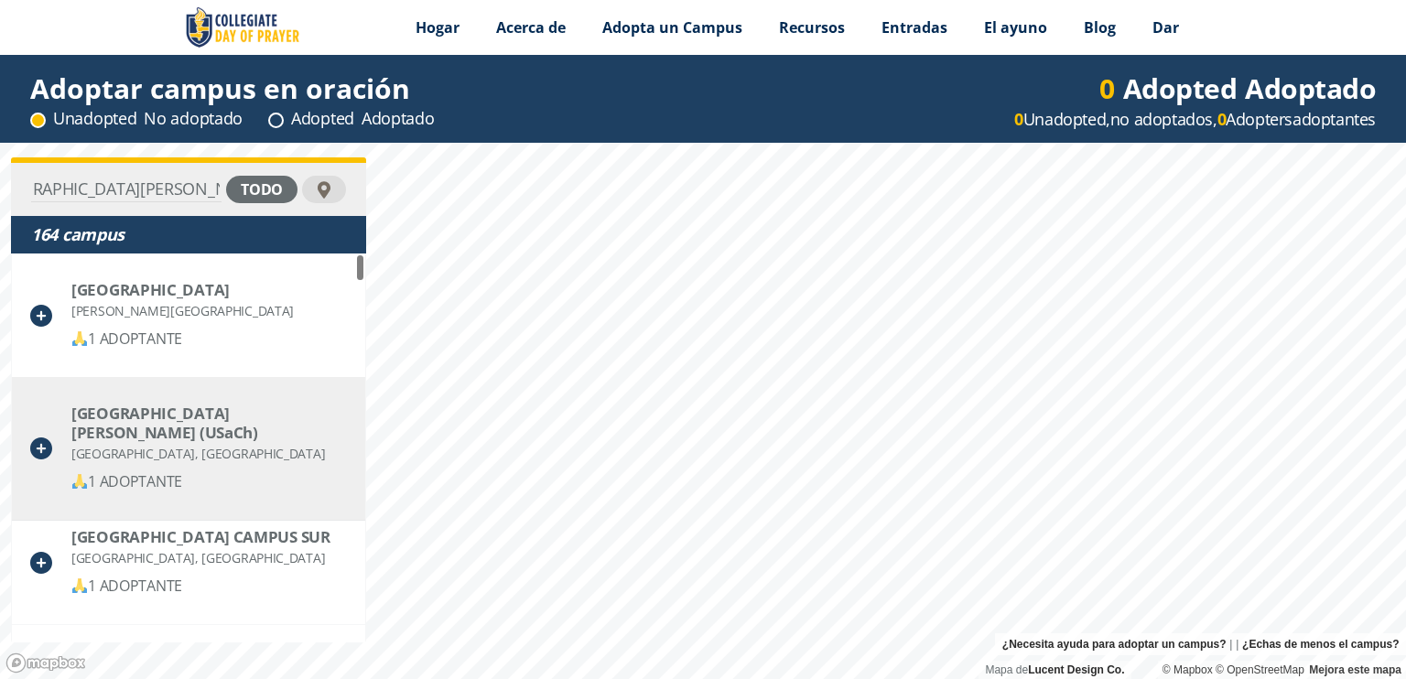
type input "universidad de santiago de chile"
click at [142, 482] on font "1 ADOPTANTE" at bounding box center [135, 481] width 94 height 20
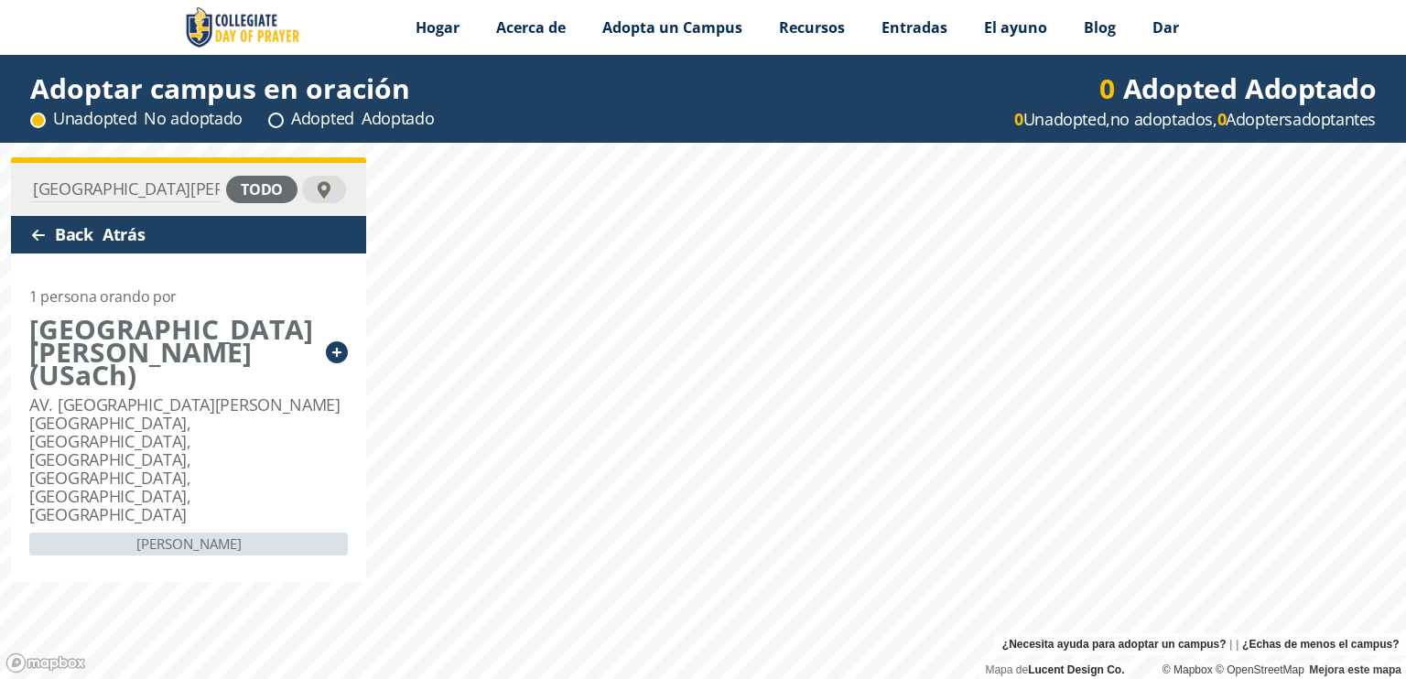
click at [49, 230] on div "Back Atrás" at bounding box center [188, 235] width 355 height 38
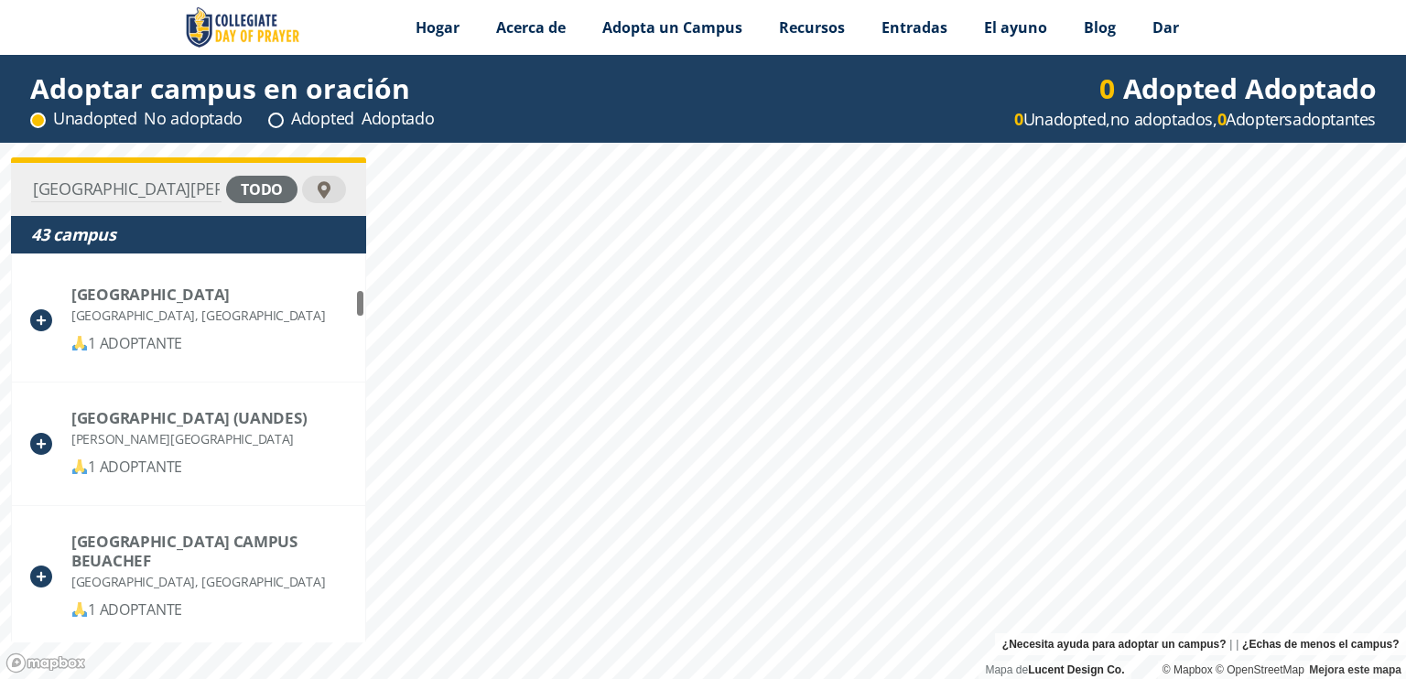
scroll to position [824, 0]
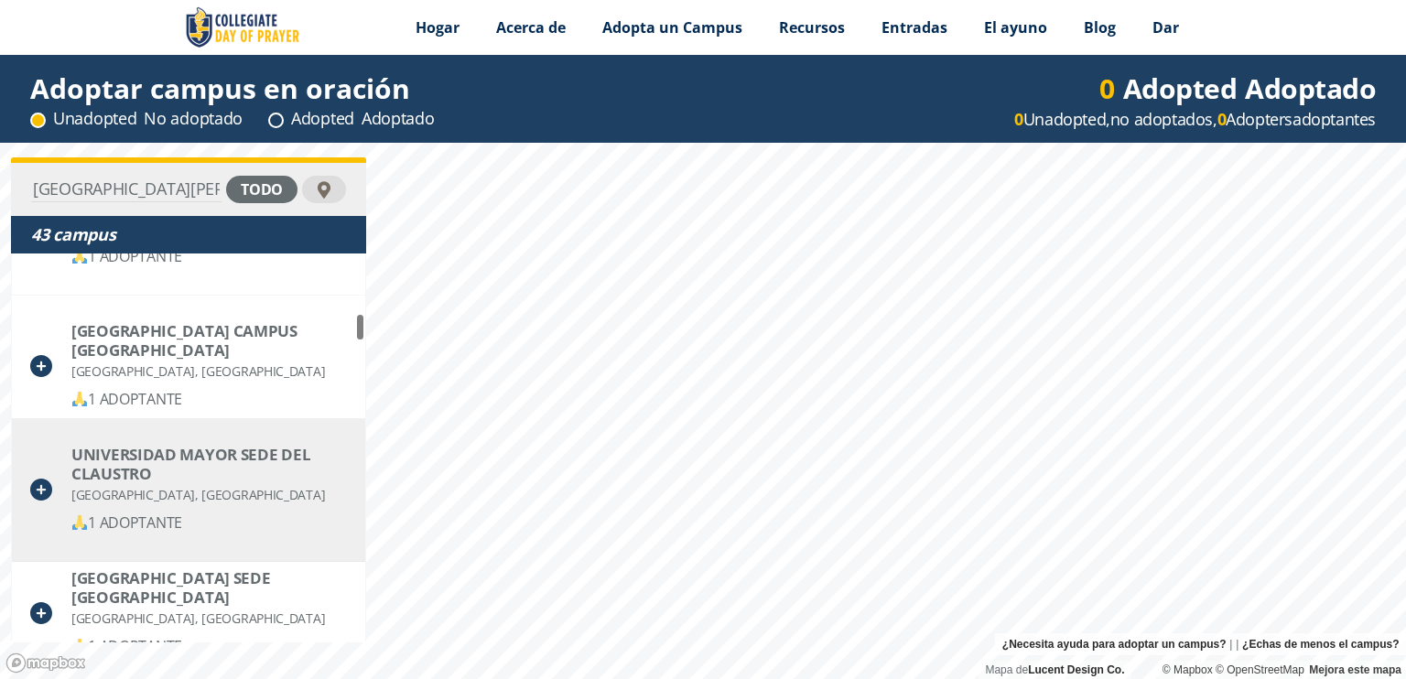
click at [166, 518] on font "1 ADOPTANTE" at bounding box center [135, 522] width 94 height 20
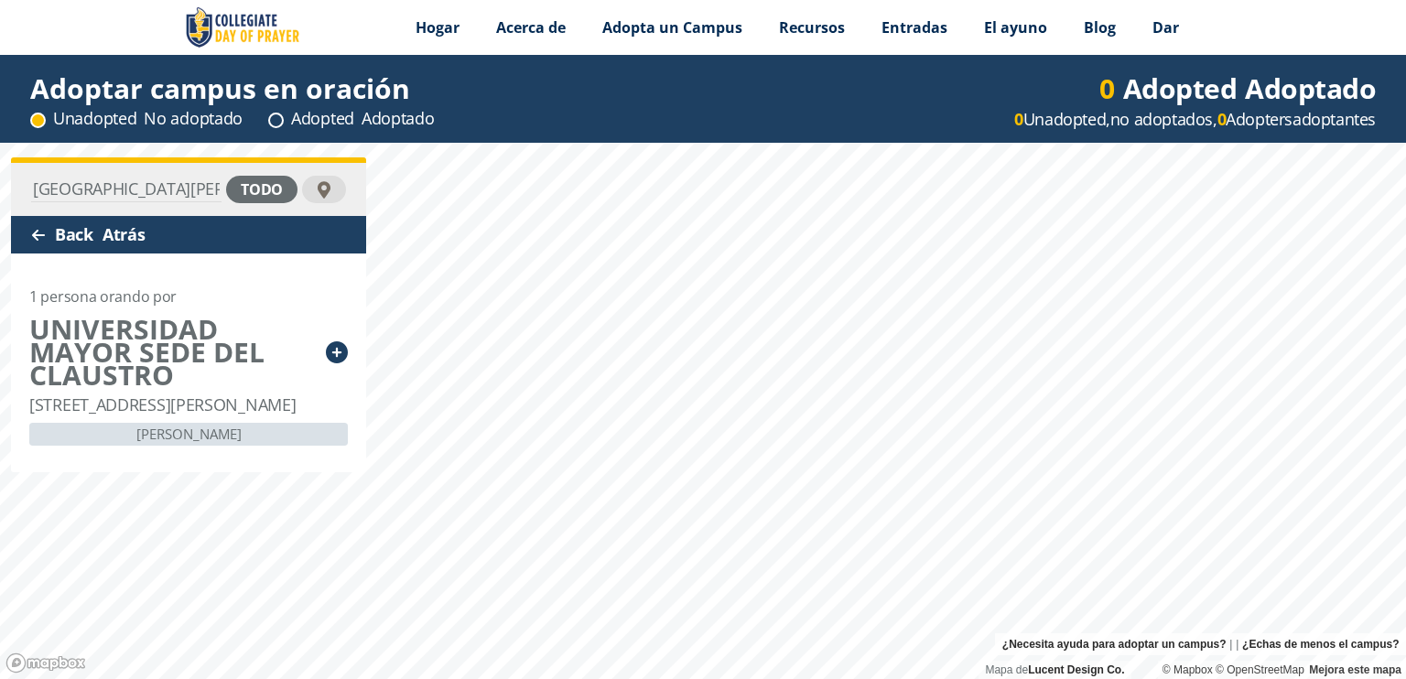
click at [50, 233] on div "Back Atrás" at bounding box center [188, 235] width 355 height 38
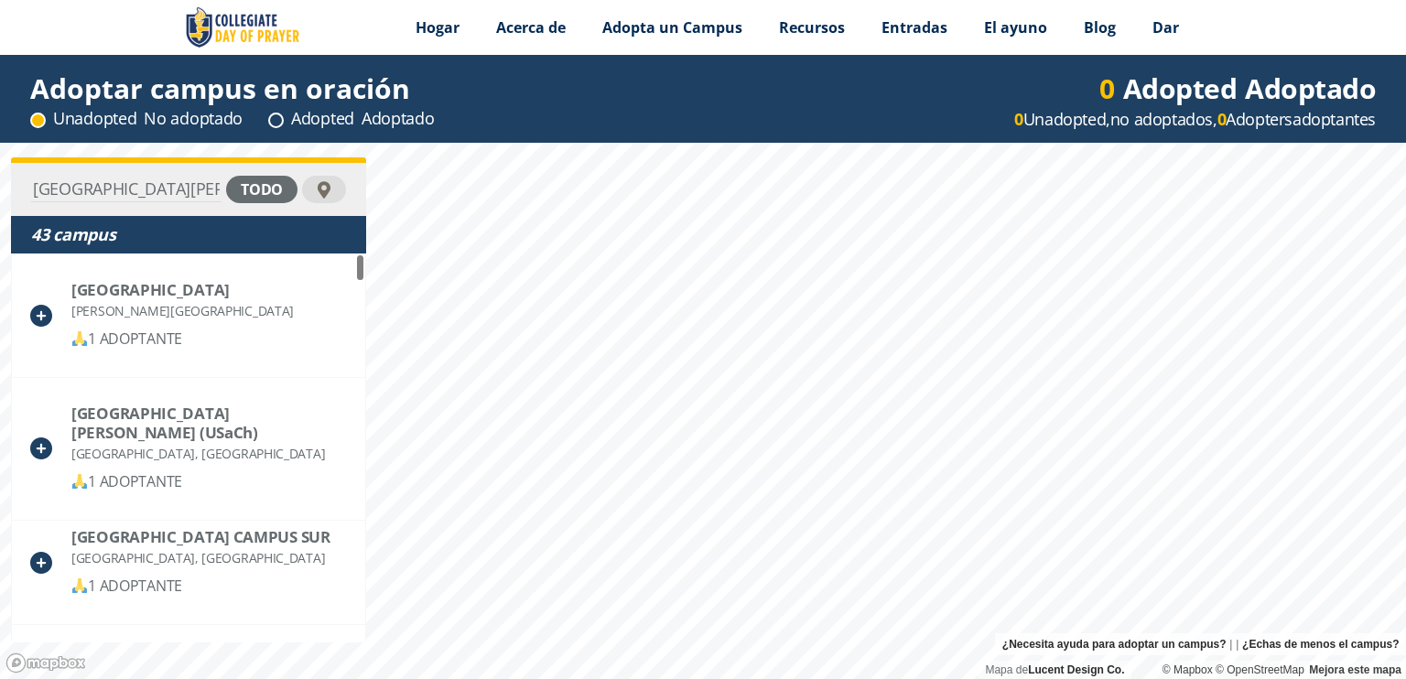
click at [234, 189] on div "todo" at bounding box center [261, 189] width 71 height 27
click at [163, 186] on input "universidad de santiago de chile" at bounding box center [126, 190] width 190 height 26
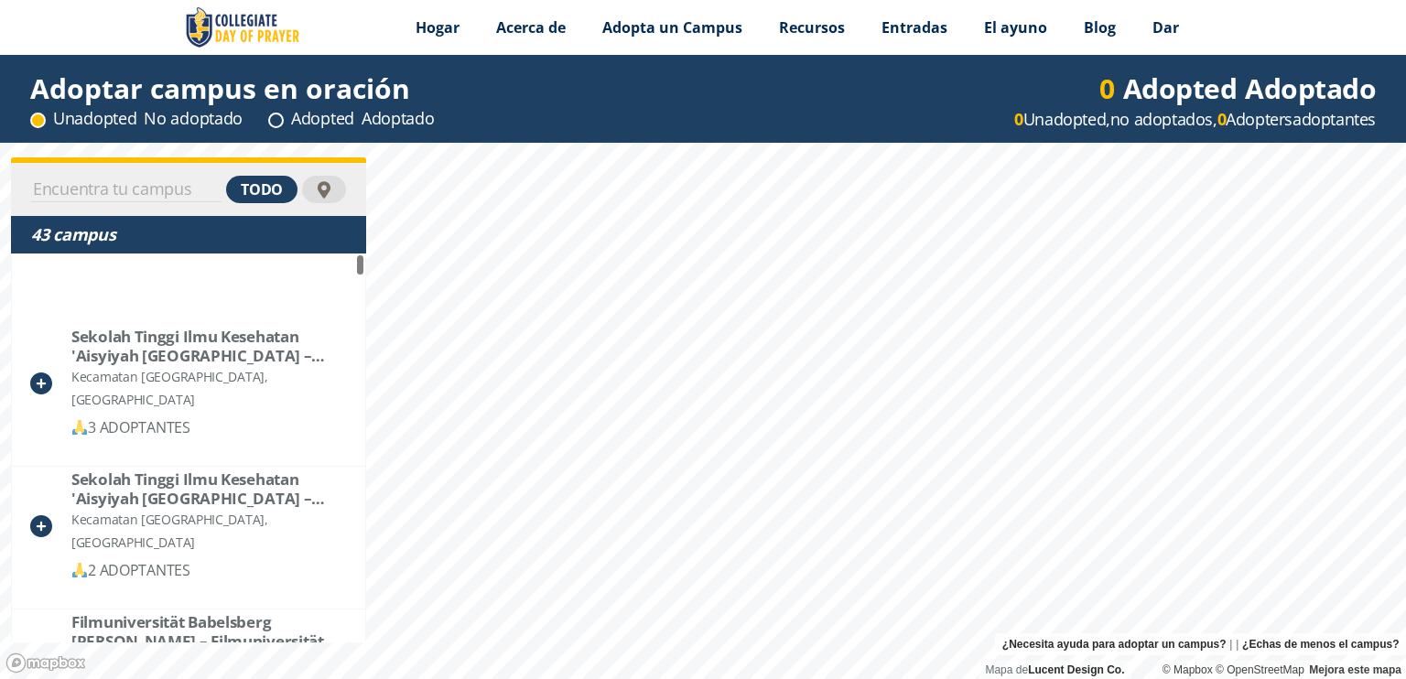
scroll to position [915, 0]
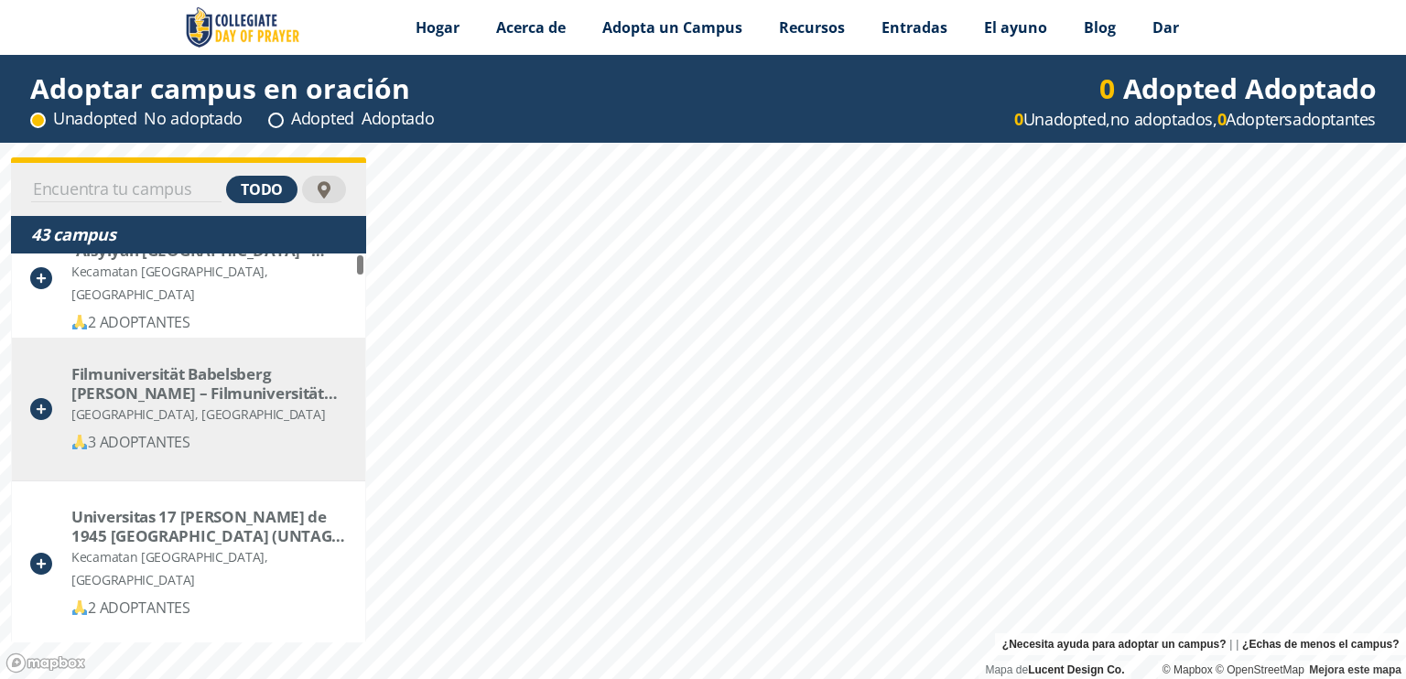
click at [178, 443] on font "3 ADOPTANTES" at bounding box center [139, 442] width 102 height 20
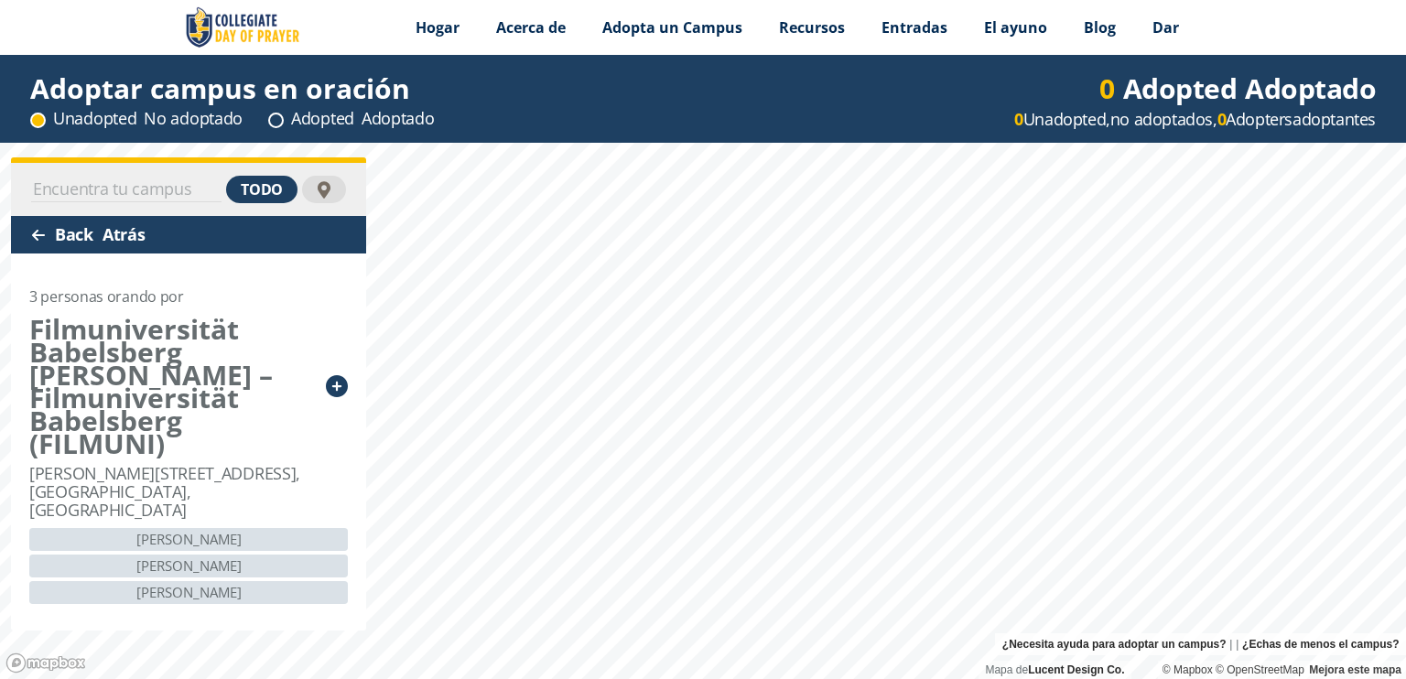
click at [46, 228] on div "Back Atrás" at bounding box center [188, 235] width 355 height 38
